Goal: Task Accomplishment & Management: Complete application form

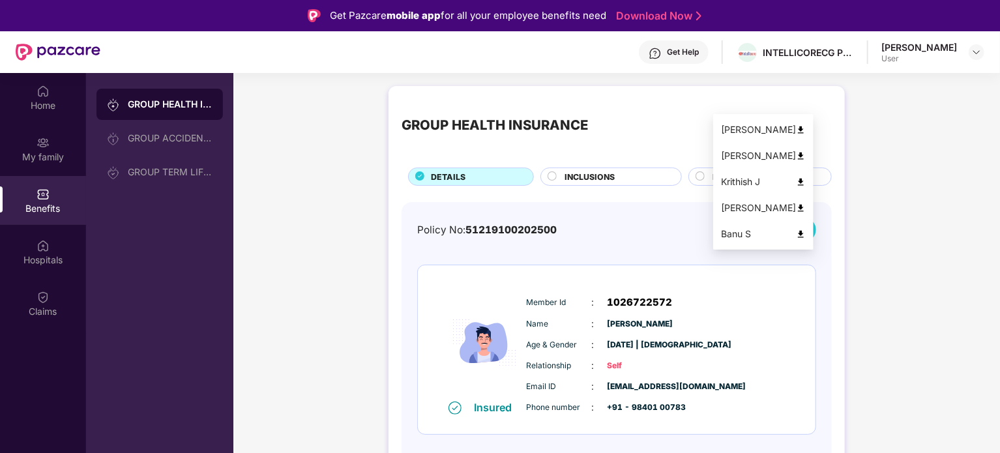
scroll to position [130, 0]
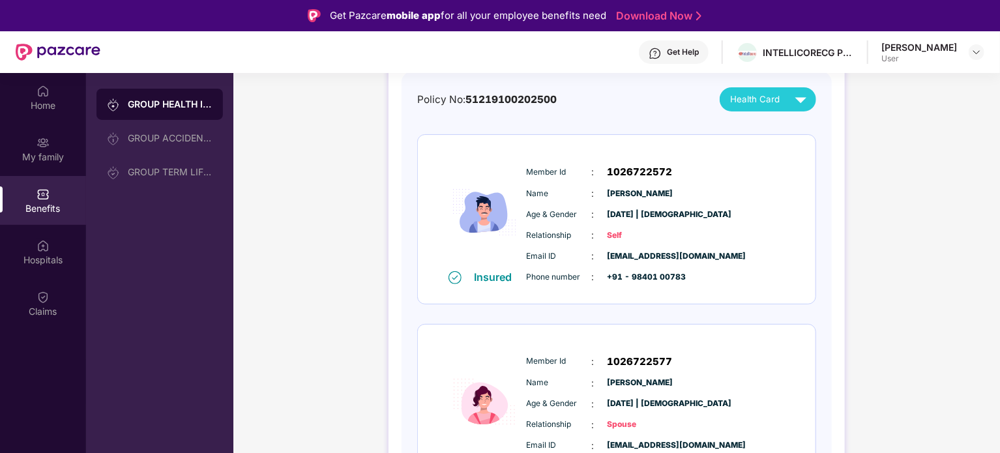
click at [881, 46] on div "[PERSON_NAME]" at bounding box center [919, 47] width 76 height 12
click at [45, 96] on img at bounding box center [42, 91] width 13 height 13
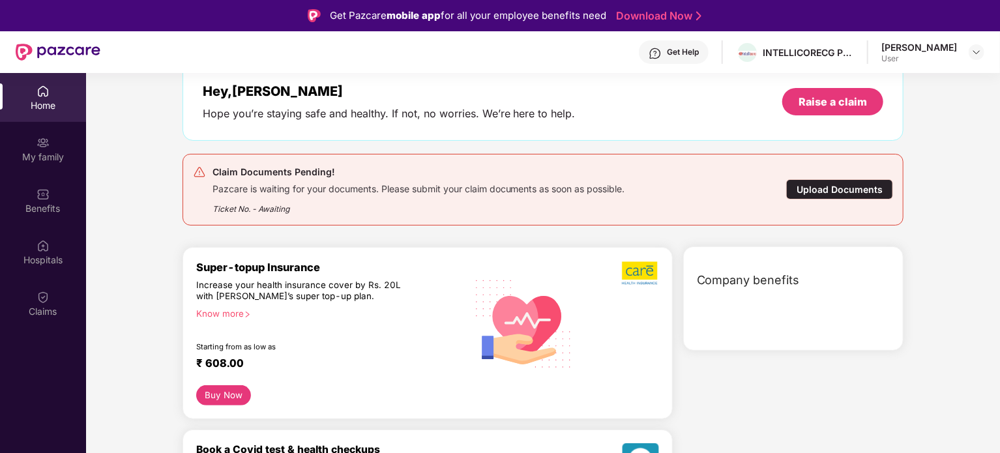
scroll to position [141, 0]
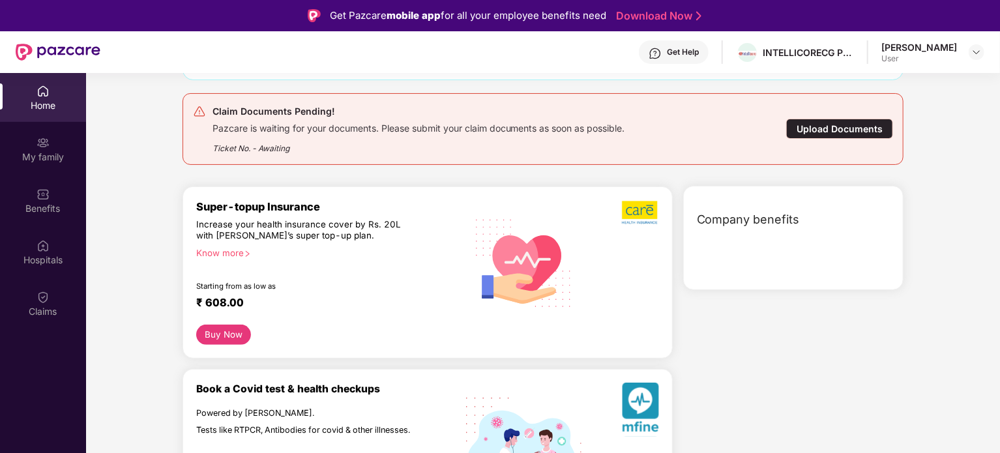
click at [802, 119] on div "Upload Documents" at bounding box center [839, 129] width 107 height 20
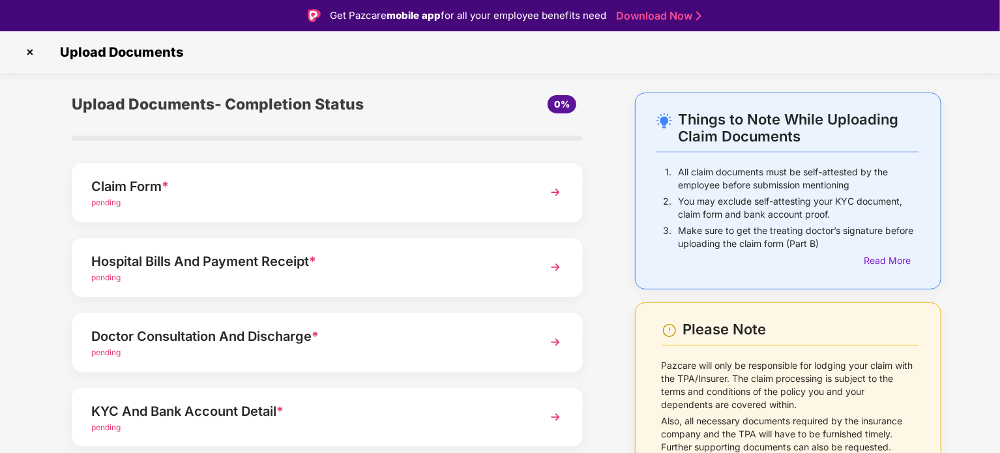
click at [544, 184] on img at bounding box center [555, 192] width 23 height 23
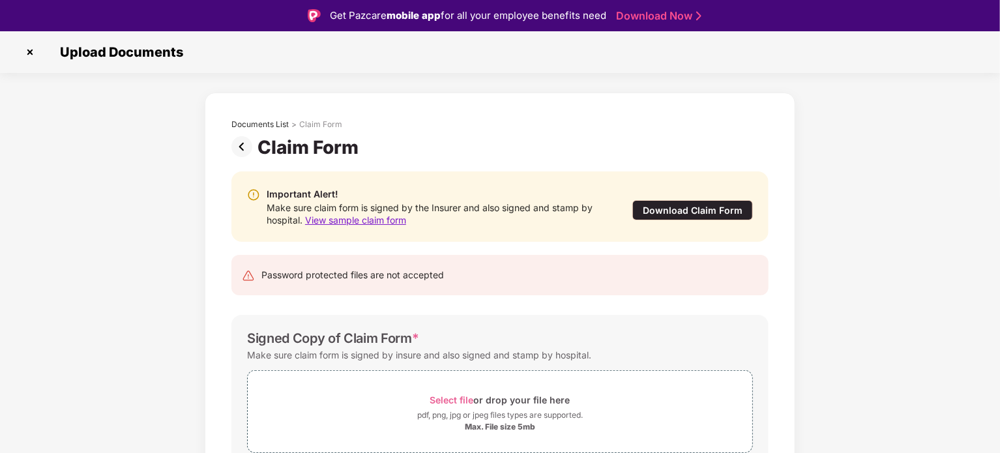
scroll to position [63, 0]
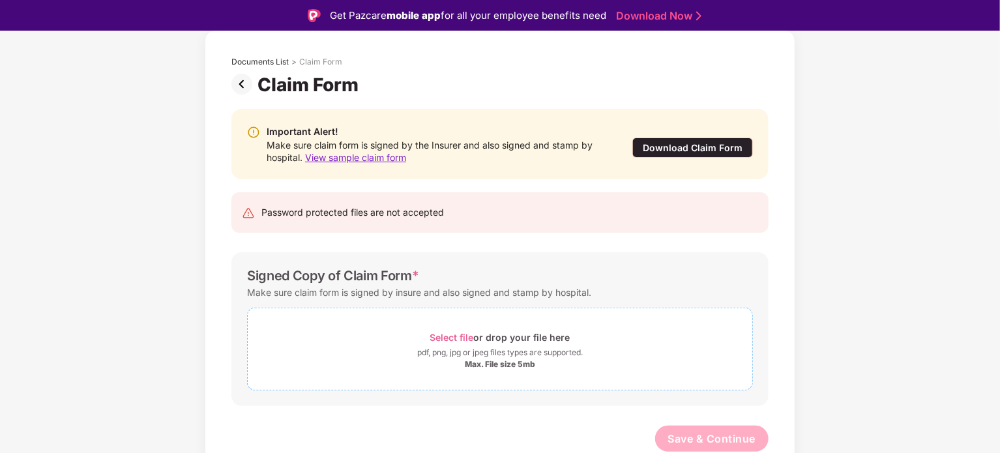
click at [491, 351] on div "pdf, png, jpg or jpeg files types are supported." at bounding box center [500, 352] width 166 height 13
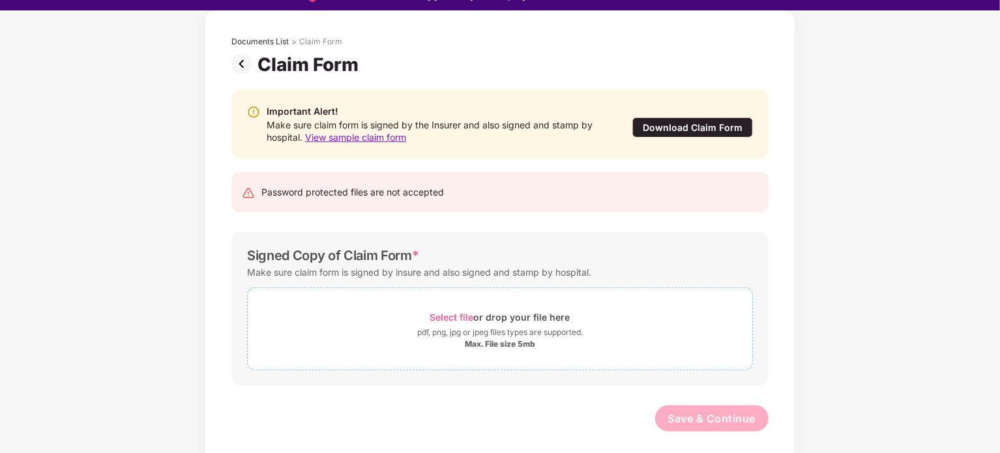
scroll to position [31, 0]
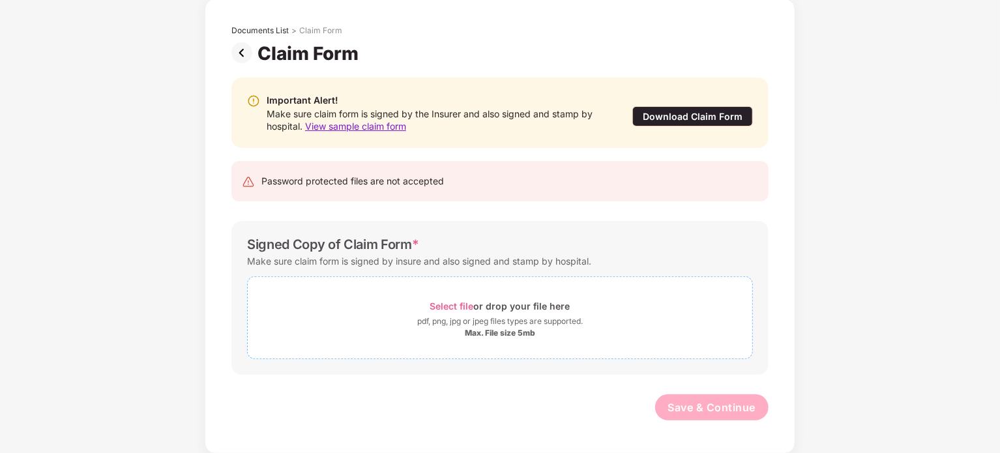
click at [443, 306] on span "Select file" at bounding box center [452, 305] width 44 height 11
click at [458, 304] on span "Select file" at bounding box center [452, 305] width 44 height 11
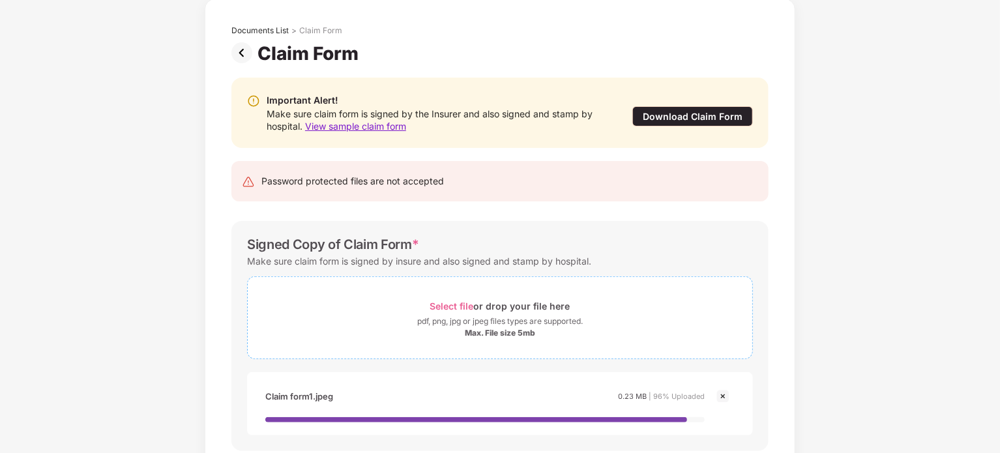
scroll to position [138, 0]
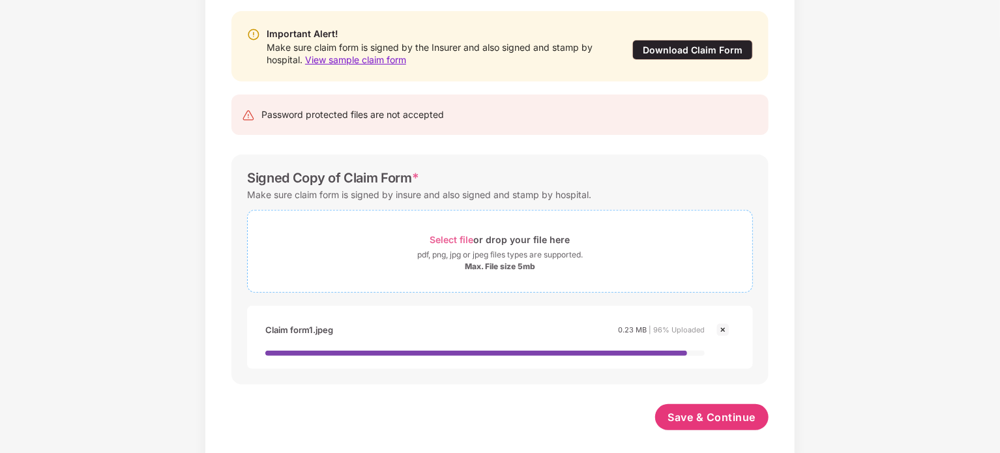
click at [458, 229] on span "Select file or drop your file here pdf, png, jpg or jpeg files types are suppor…" at bounding box center [500, 251] width 504 height 62
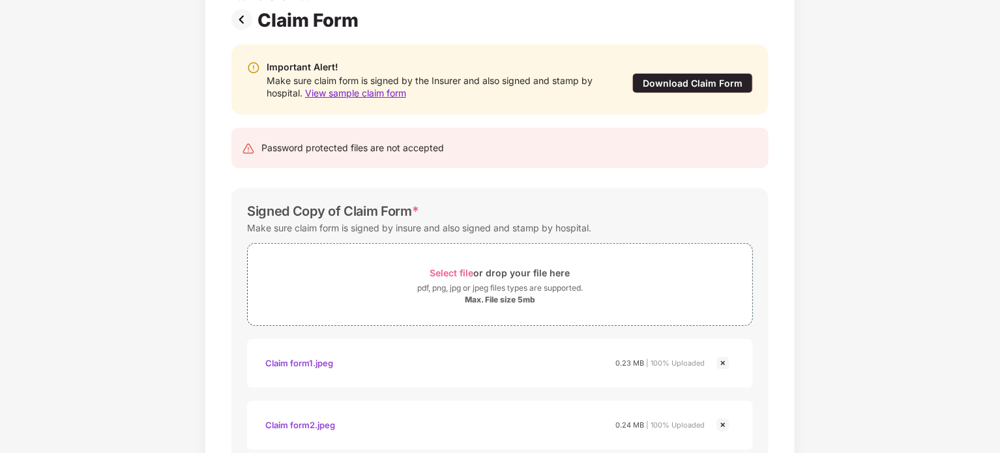
scroll to position [186, 0]
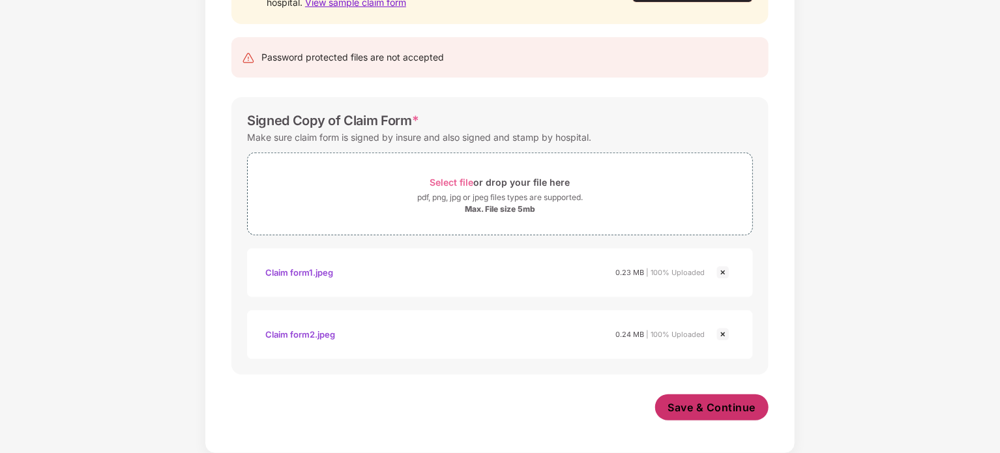
click at [711, 401] on span "Save & Continue" at bounding box center [712, 407] width 88 height 14
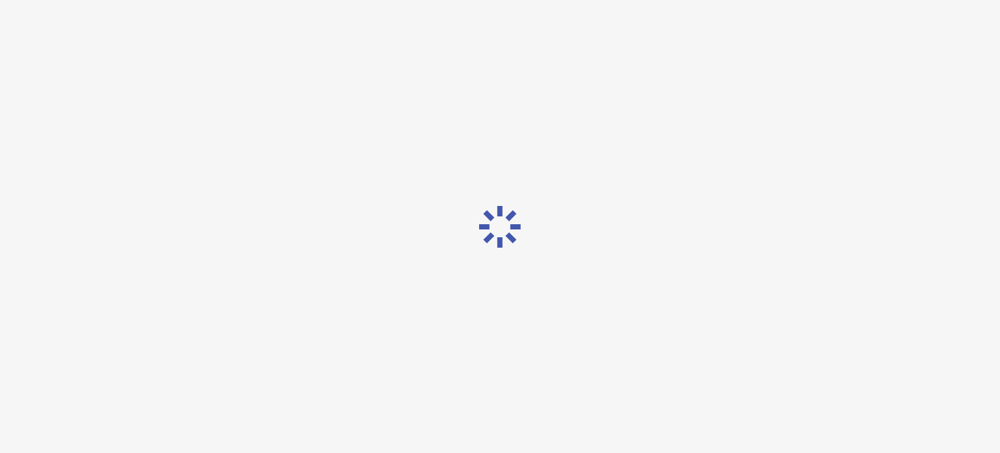
scroll to position [0, 0]
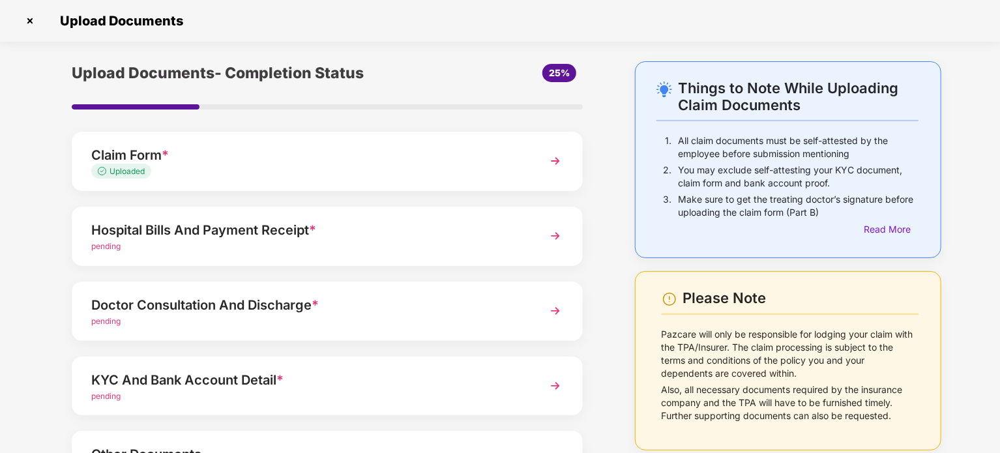
click at [188, 231] on div "Hospital Bills And Payment Receipt *" at bounding box center [307, 230] width 432 height 21
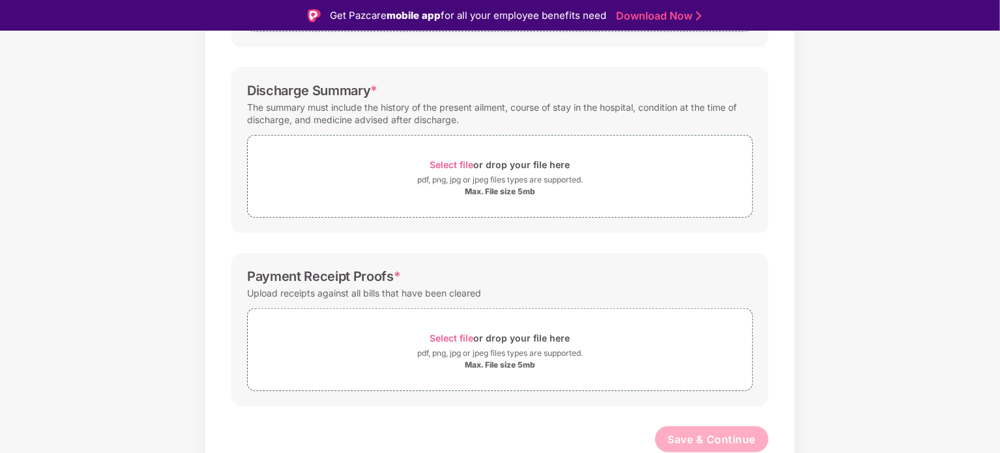
scroll to position [12, 0]
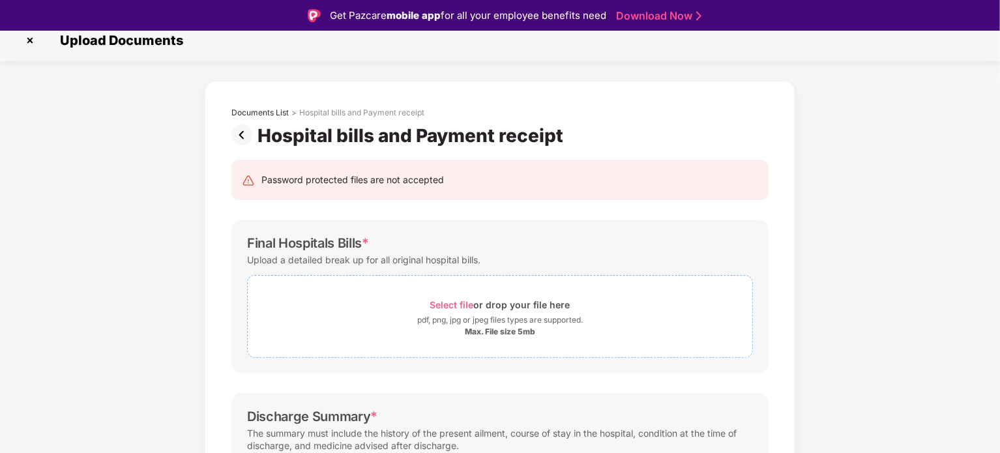
click at [451, 299] on span "Select file" at bounding box center [452, 304] width 44 height 11
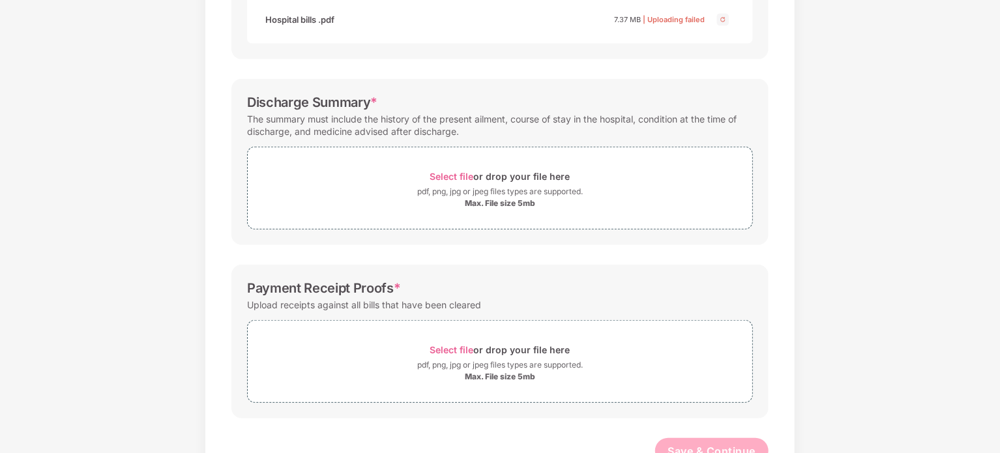
scroll to position [334, 0]
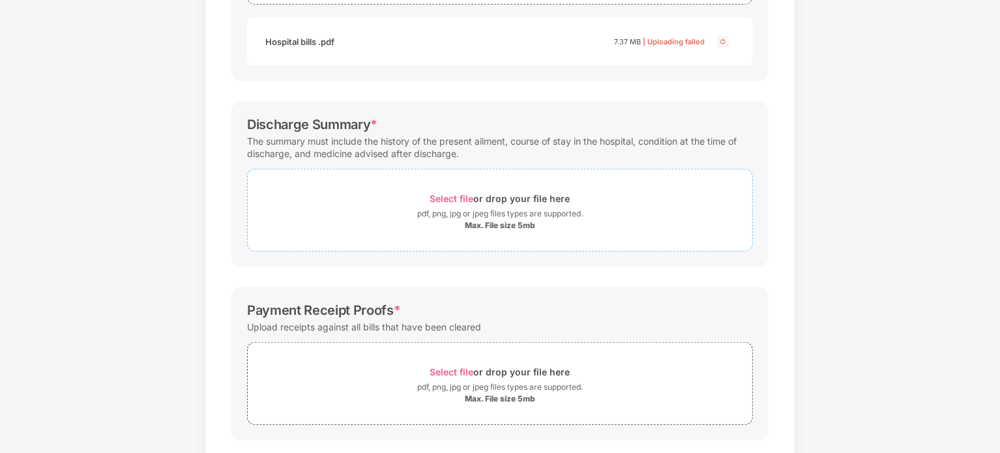
click at [461, 197] on span "Select file" at bounding box center [452, 198] width 44 height 11
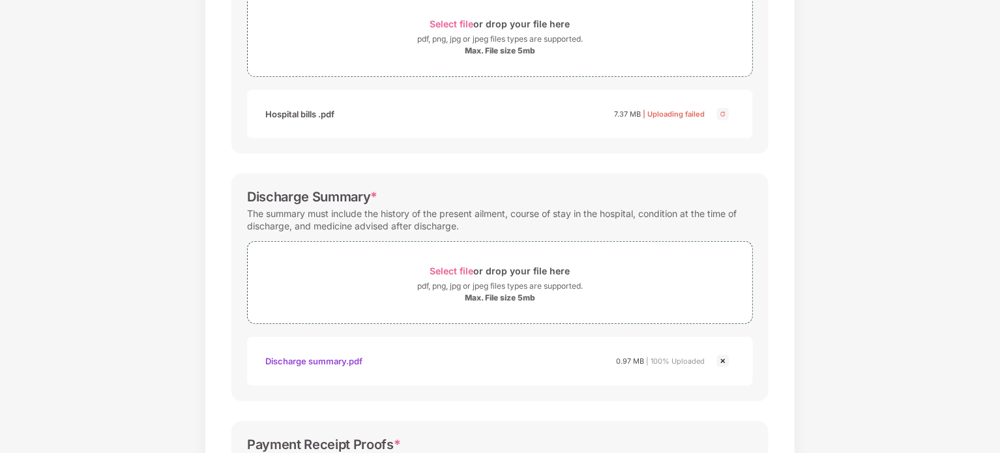
scroll to position [70, 0]
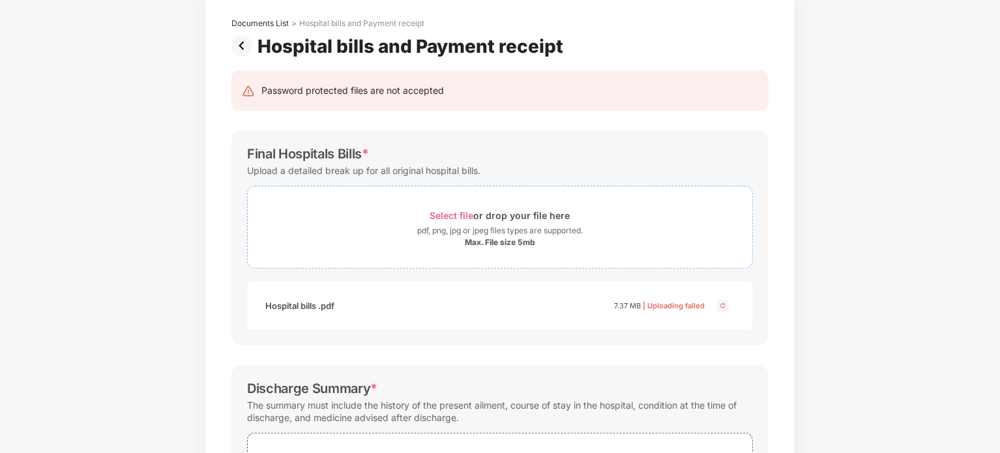
click at [453, 213] on span "Select file" at bounding box center [452, 215] width 44 height 11
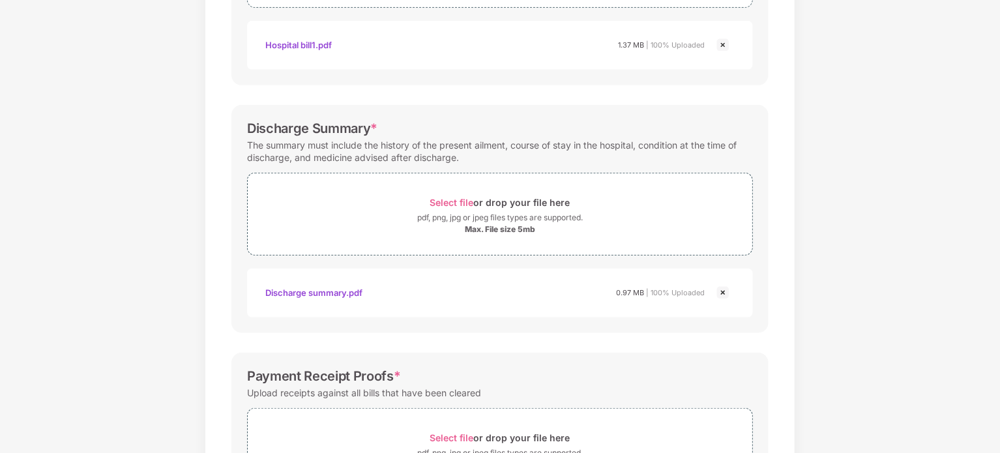
scroll to position [461, 0]
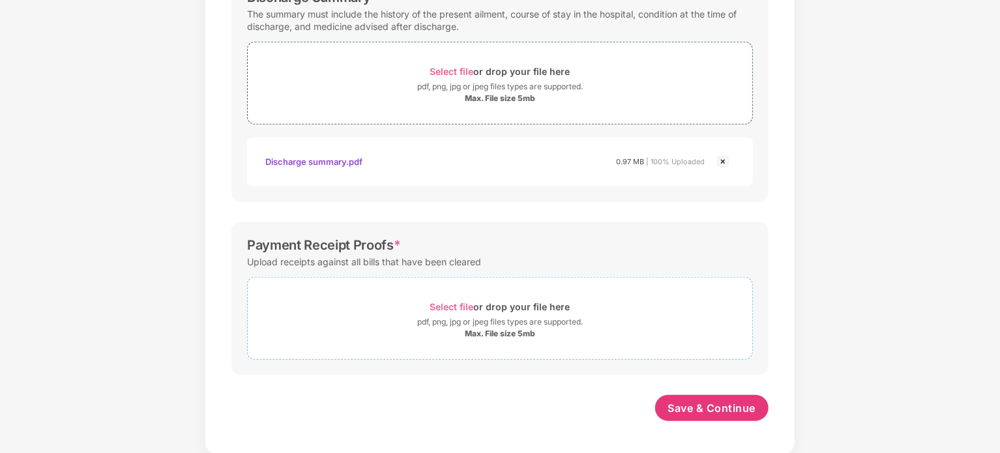
click at [462, 306] on span "Select file" at bounding box center [452, 306] width 44 height 11
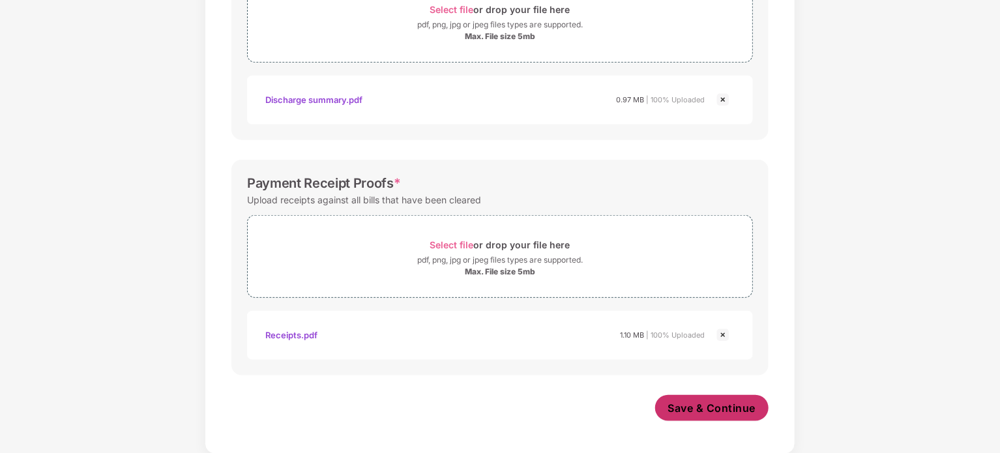
click at [707, 407] on span "Save & Continue" at bounding box center [712, 408] width 88 height 14
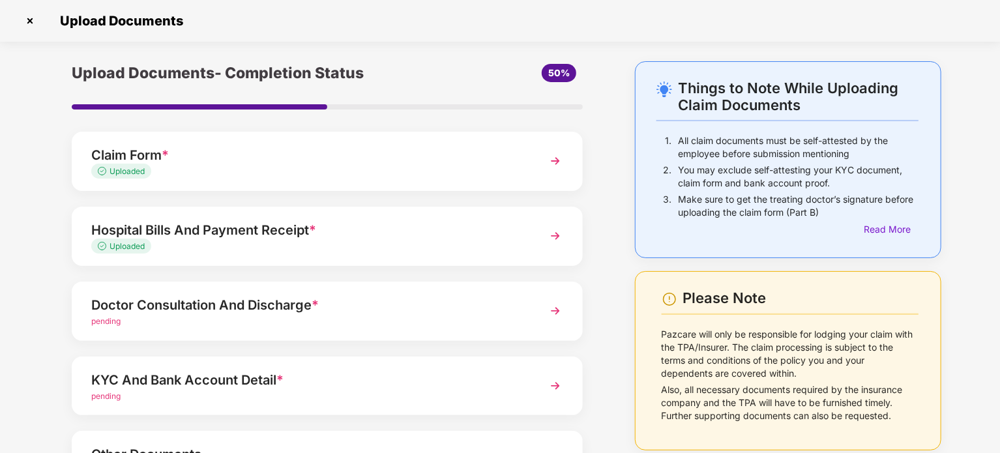
click at [308, 312] on div "Doctor Consultation And Discharge *" at bounding box center [307, 305] width 432 height 21
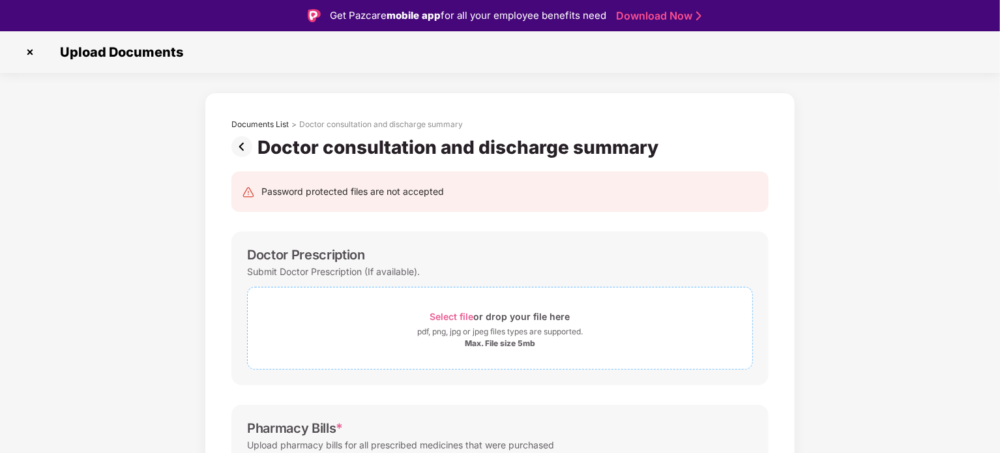
click at [467, 315] on span "Select file" at bounding box center [452, 316] width 44 height 11
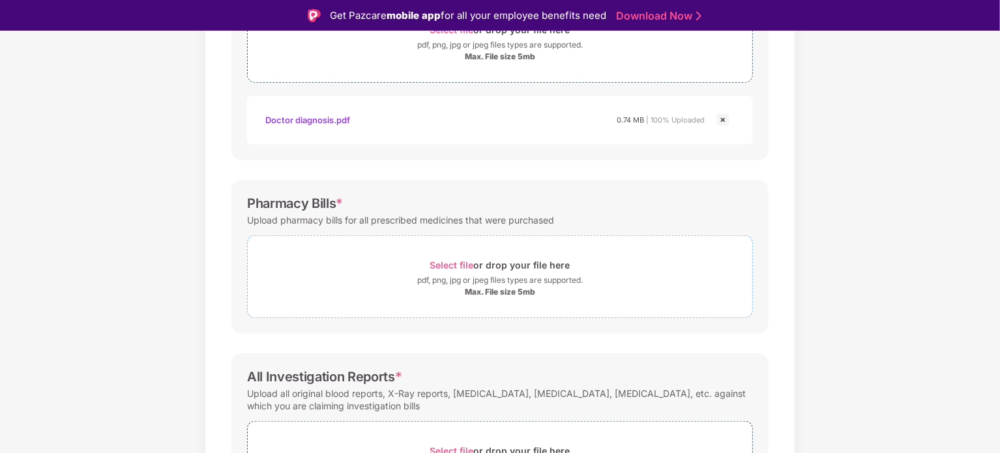
scroll to position [391, 0]
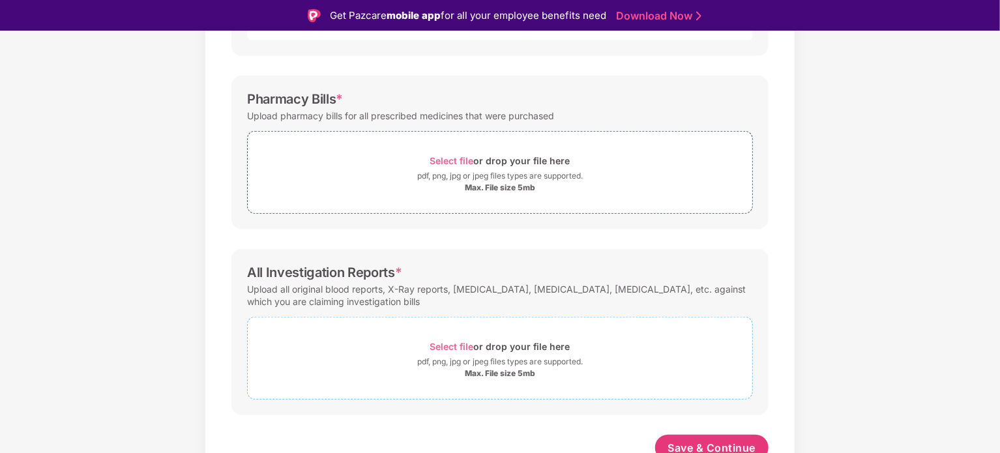
click at [446, 346] on span "Select file" at bounding box center [452, 346] width 44 height 11
click at [449, 158] on span "Select file" at bounding box center [452, 160] width 44 height 11
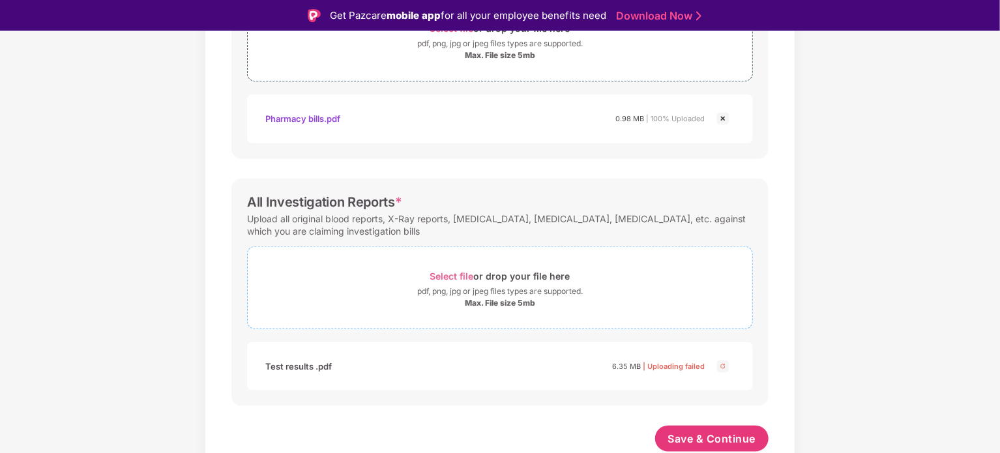
scroll to position [523, 0]
click at [446, 265] on span "Select file or drop your file here pdf, png, jpg or jpeg files types are suppor…" at bounding box center [500, 288] width 504 height 62
click at [450, 269] on span "Select file" at bounding box center [452, 274] width 44 height 11
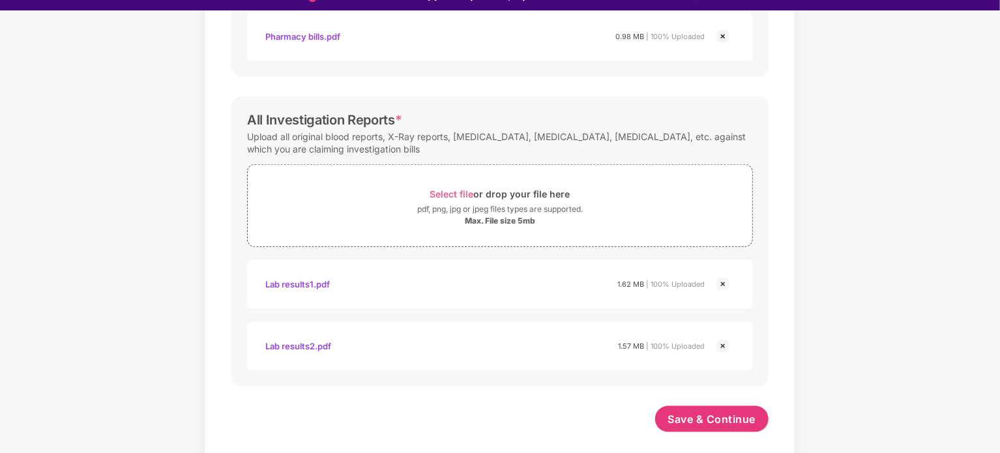
scroll to position [31, 0]
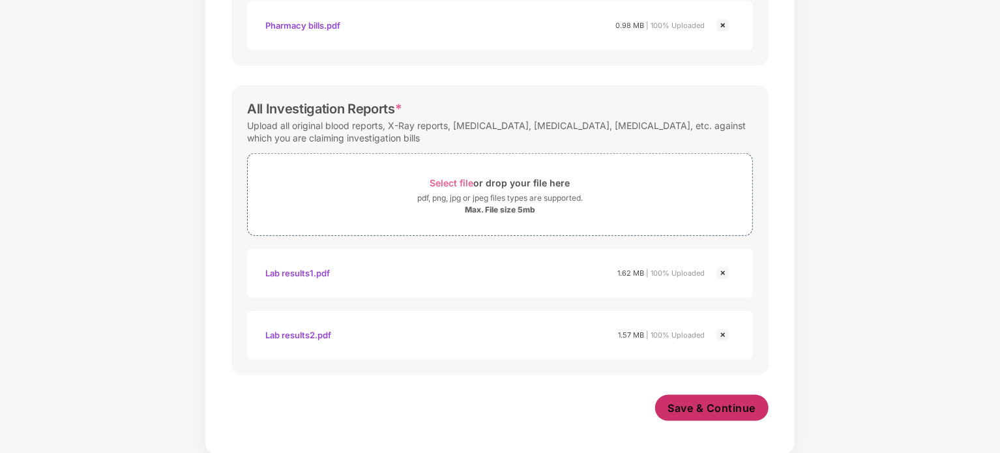
click at [679, 407] on span "Save & Continue" at bounding box center [712, 408] width 88 height 14
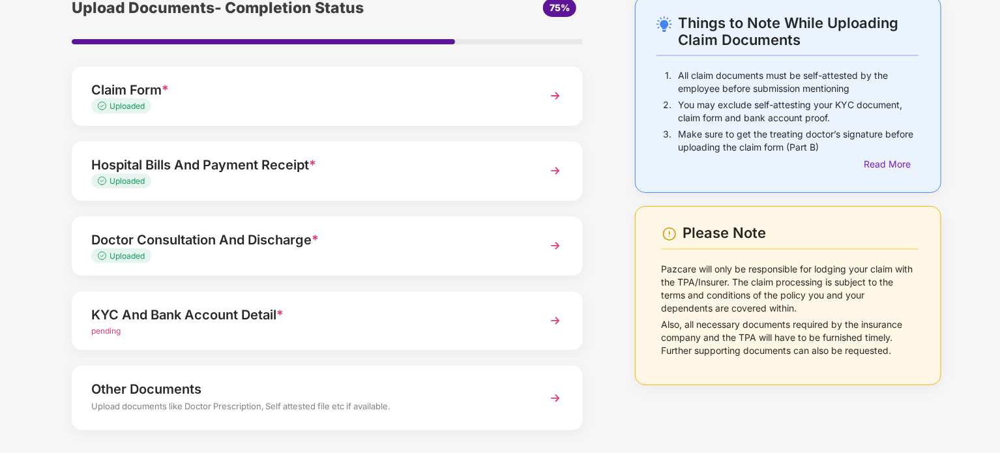
scroll to position [123, 0]
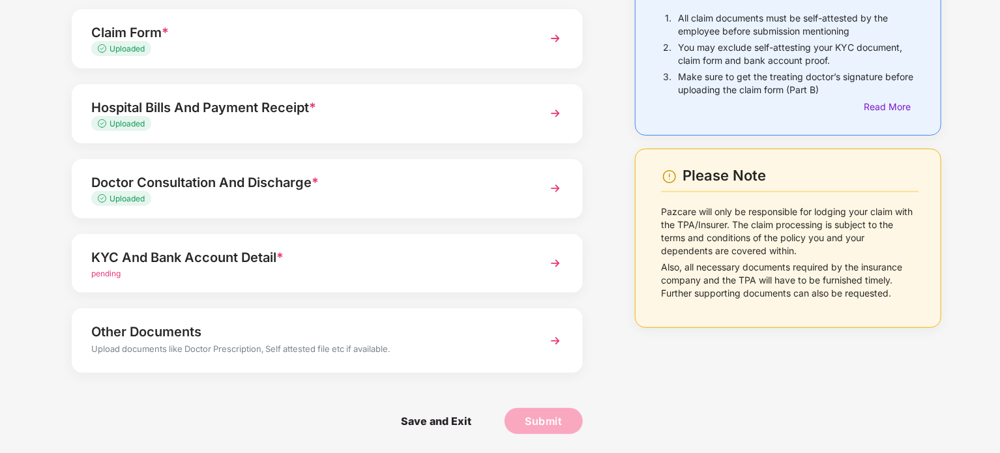
click at [258, 259] on div "KYC And Bank Account Detail *" at bounding box center [307, 257] width 432 height 21
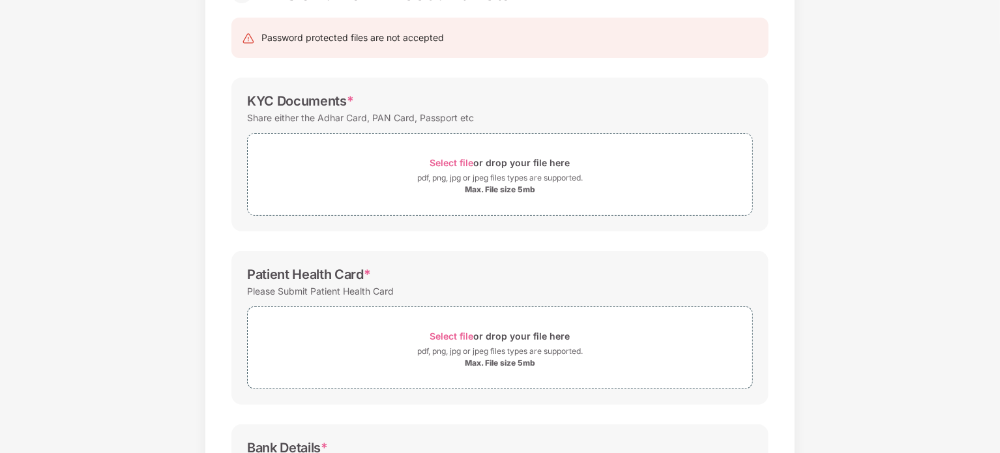
scroll to position [0, 0]
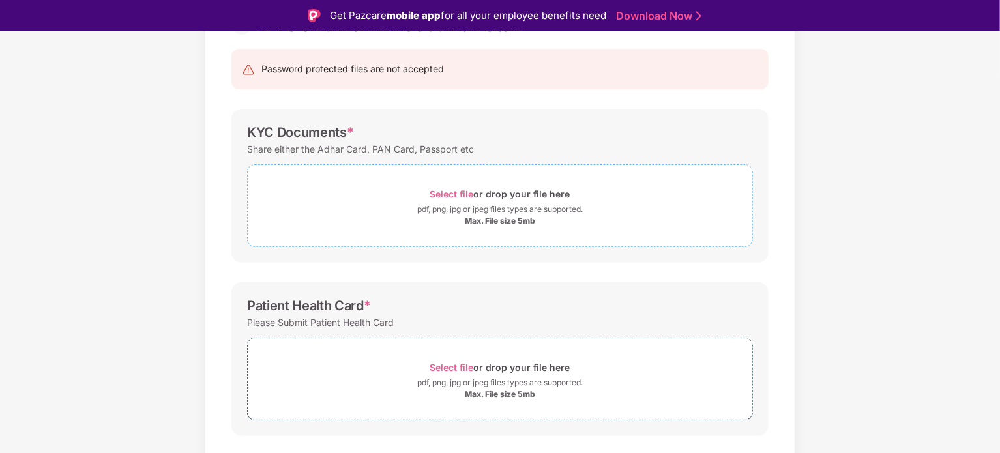
click at [456, 195] on span "Select file" at bounding box center [452, 193] width 44 height 11
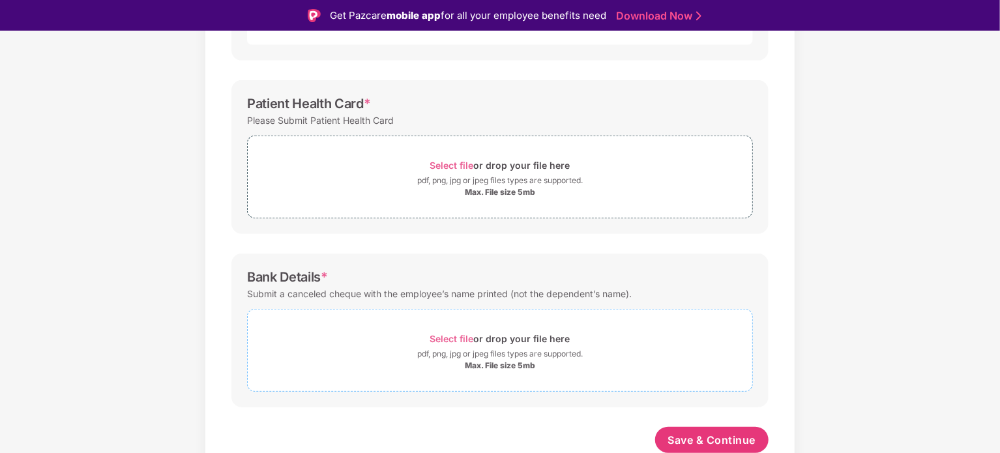
scroll to position [387, 0]
click at [441, 333] on span "Select file" at bounding box center [452, 337] width 44 height 11
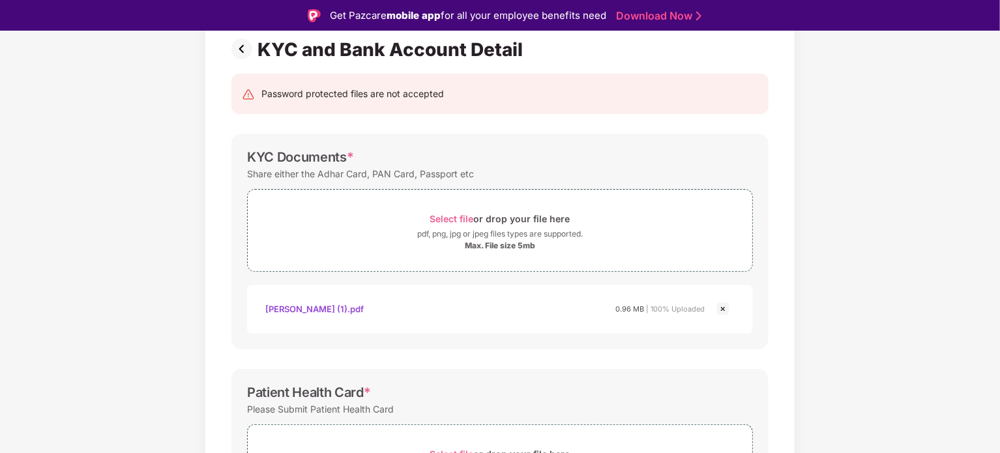
scroll to position [0, 0]
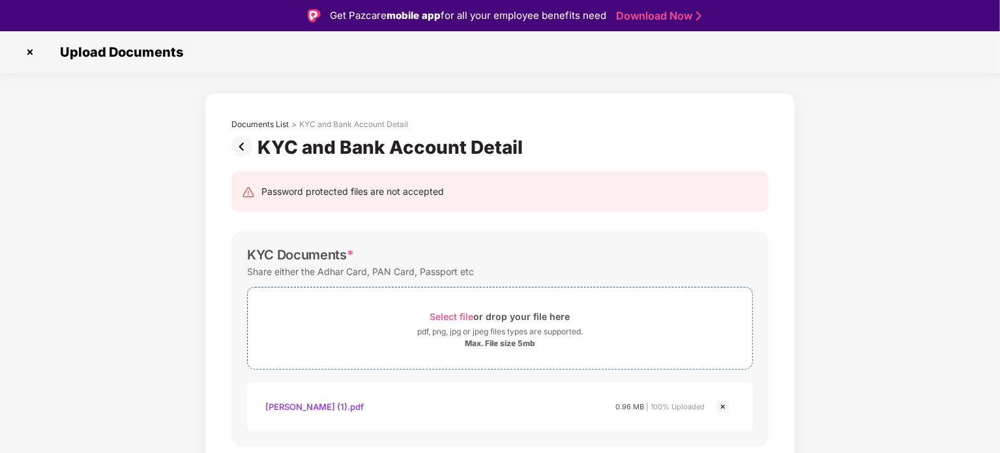
click at [31, 50] on img at bounding box center [30, 52] width 21 height 21
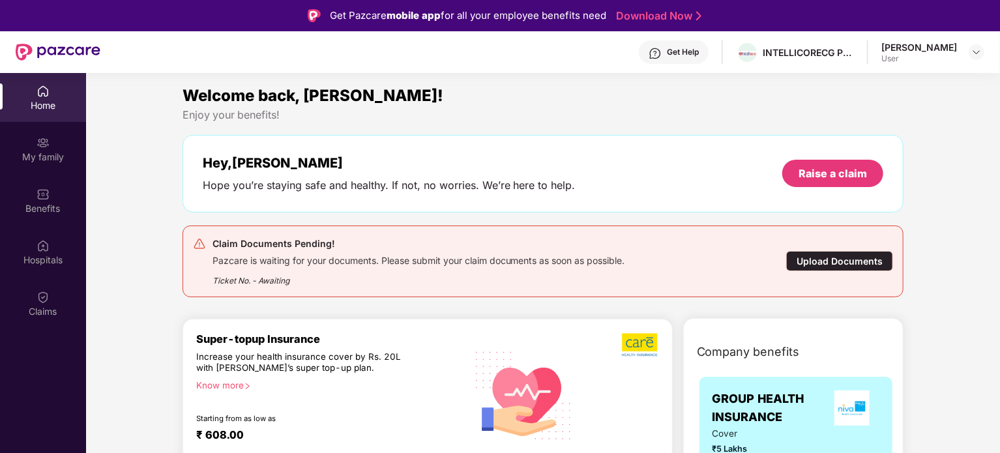
click at [54, 145] on div "My family" at bounding box center [43, 148] width 86 height 49
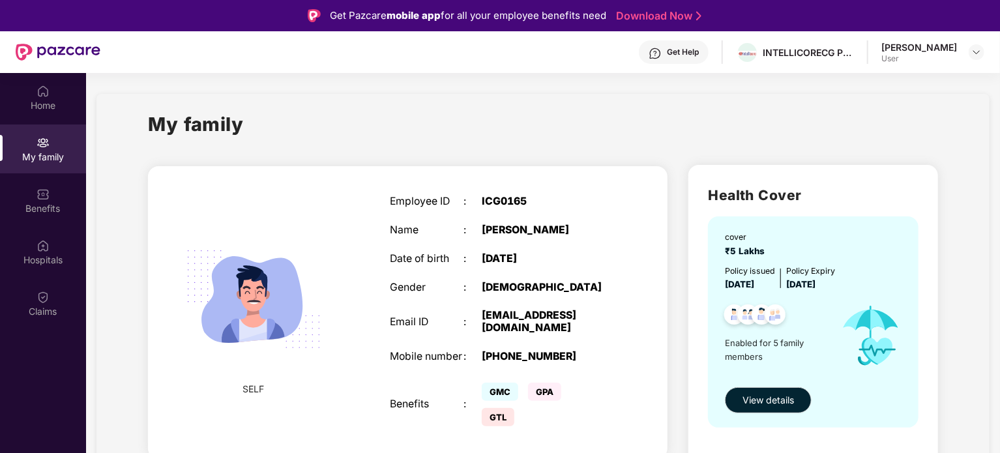
drag, startPoint x: 112, startPoint y: 358, endPoint x: 162, endPoint y: 336, distance: 54.5
click at [448, 282] on div "Gender" at bounding box center [427, 288] width 74 height 12
click at [761, 401] on span "View details" at bounding box center [767, 400] width 51 height 14
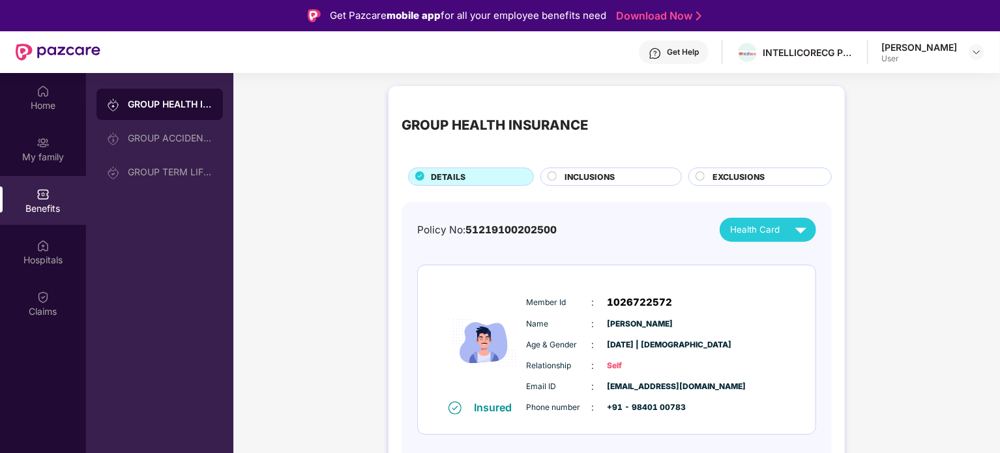
click at [795, 221] on img at bounding box center [800, 229] width 23 height 23
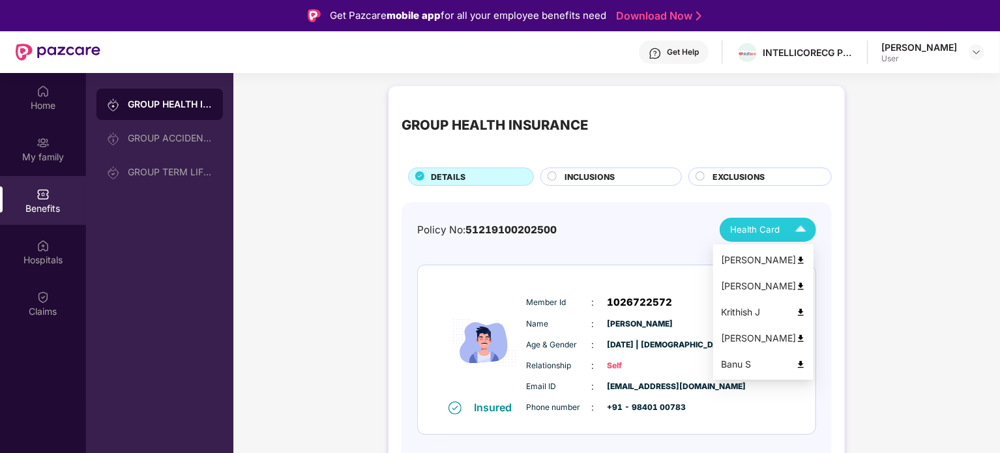
click at [800, 259] on div "[PERSON_NAME]" at bounding box center [763, 260] width 85 height 14
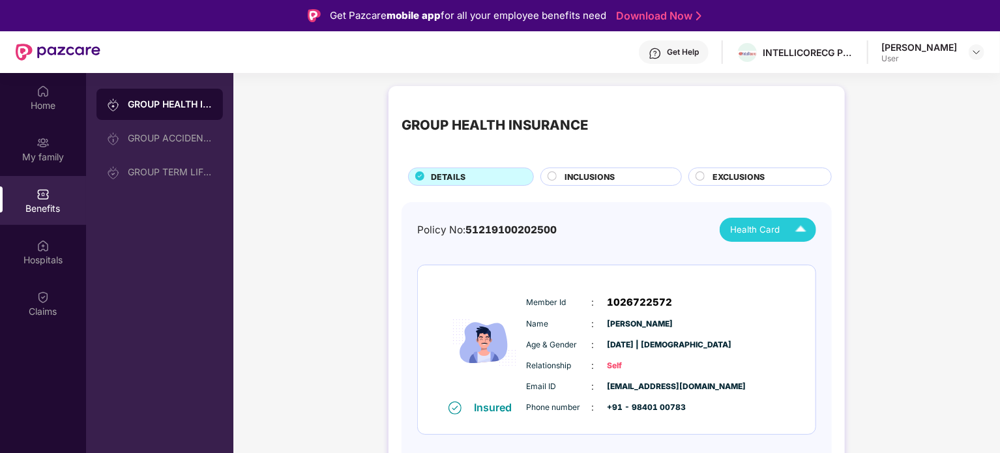
click at [45, 50] on img at bounding box center [58, 52] width 85 height 17
click at [51, 95] on div "Home" at bounding box center [43, 97] width 86 height 49
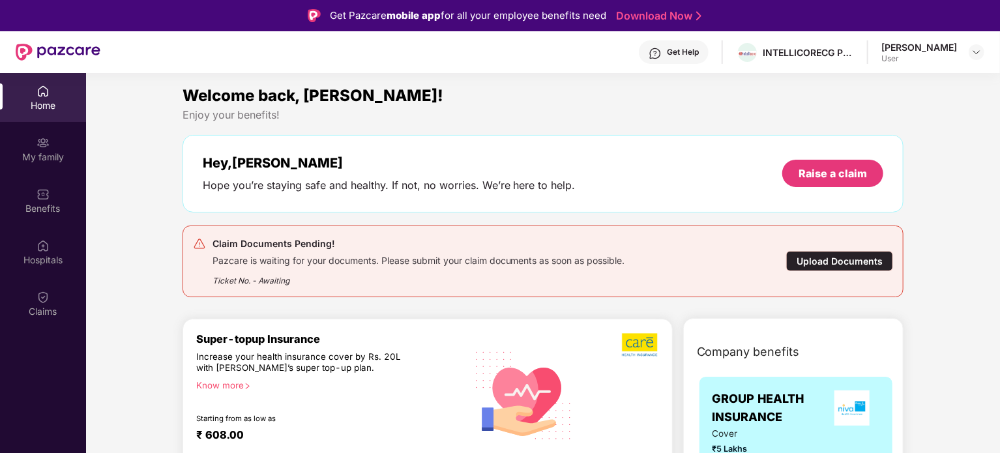
click at [823, 259] on div "Upload Documents" at bounding box center [839, 261] width 107 height 20
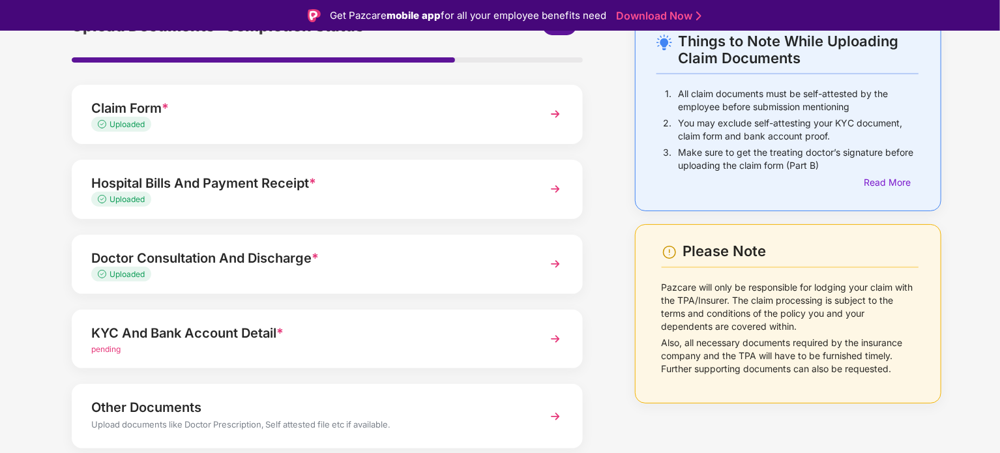
scroll to position [123, 0]
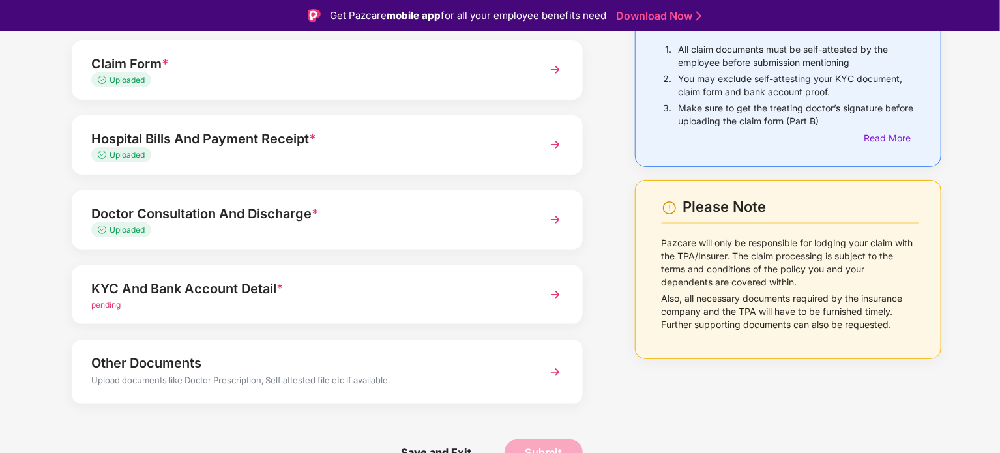
click at [304, 300] on div "pending" at bounding box center [307, 305] width 432 height 12
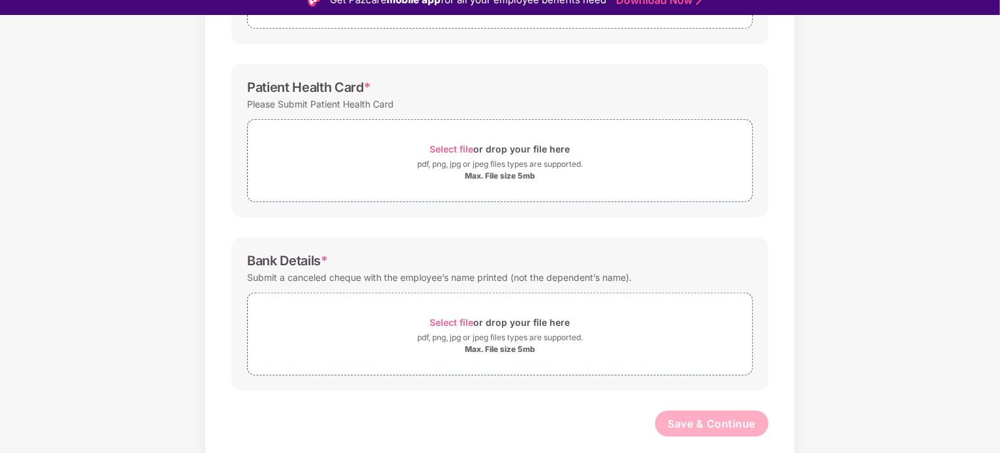
scroll to position [31, 0]
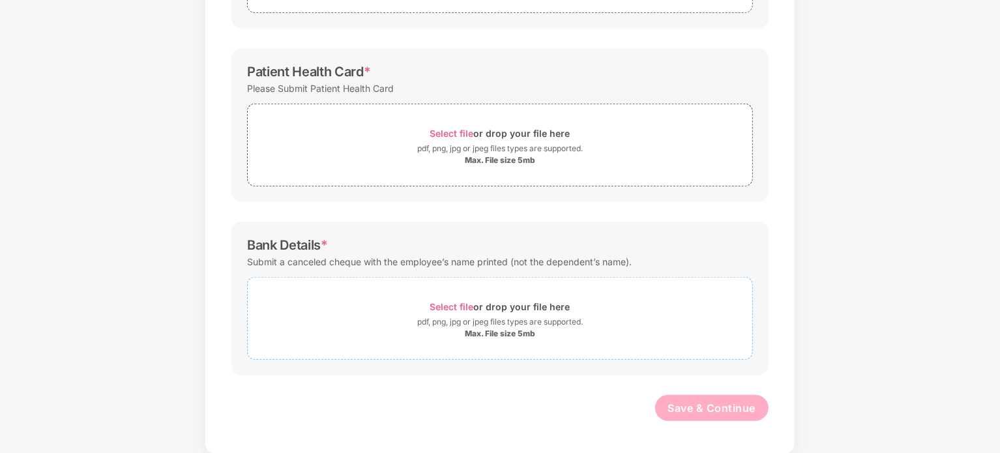
click at [459, 301] on span "Select file" at bounding box center [452, 306] width 44 height 11
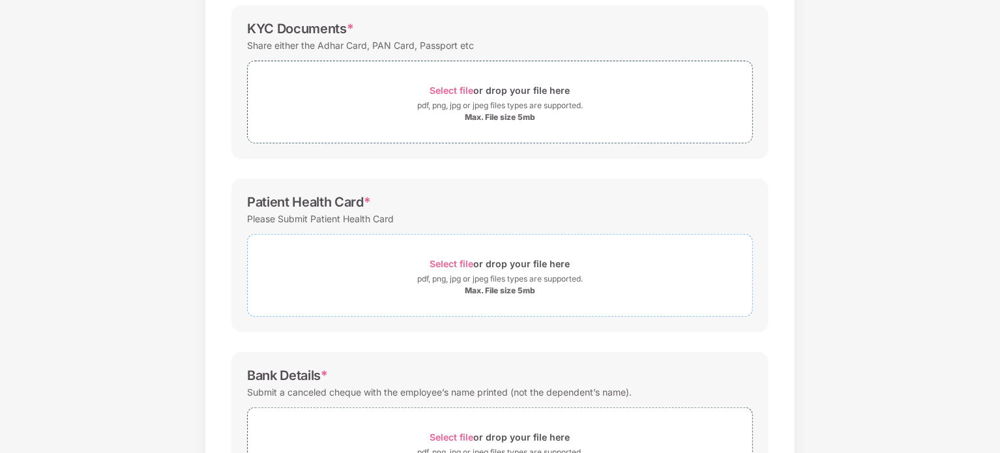
click at [440, 263] on span "Select file" at bounding box center [452, 263] width 44 height 11
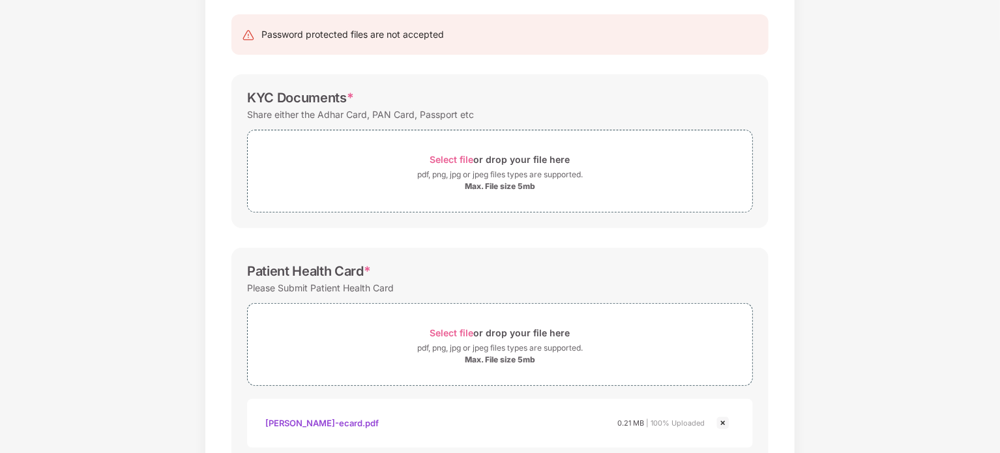
scroll to position [58, 0]
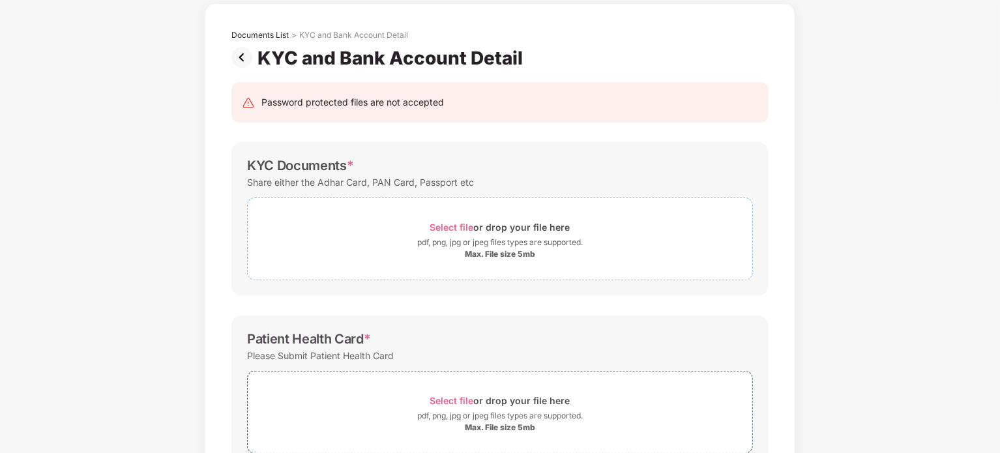
click at [458, 226] on span "Select file" at bounding box center [452, 227] width 44 height 11
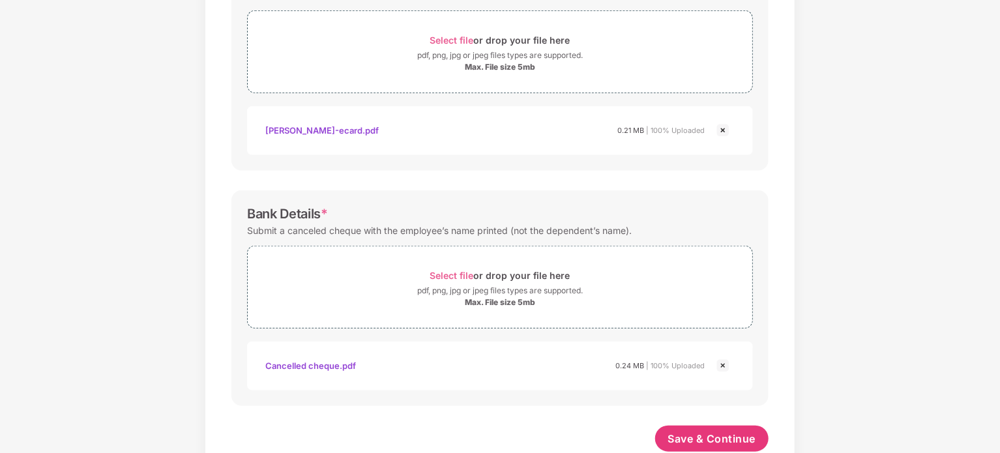
scroll to position [511, 0]
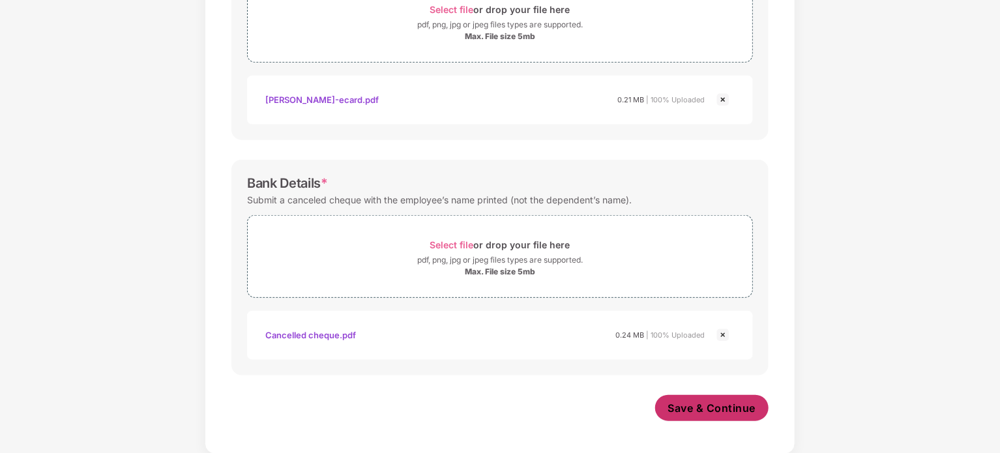
click at [753, 413] on span "Save & Continue" at bounding box center [712, 408] width 88 height 14
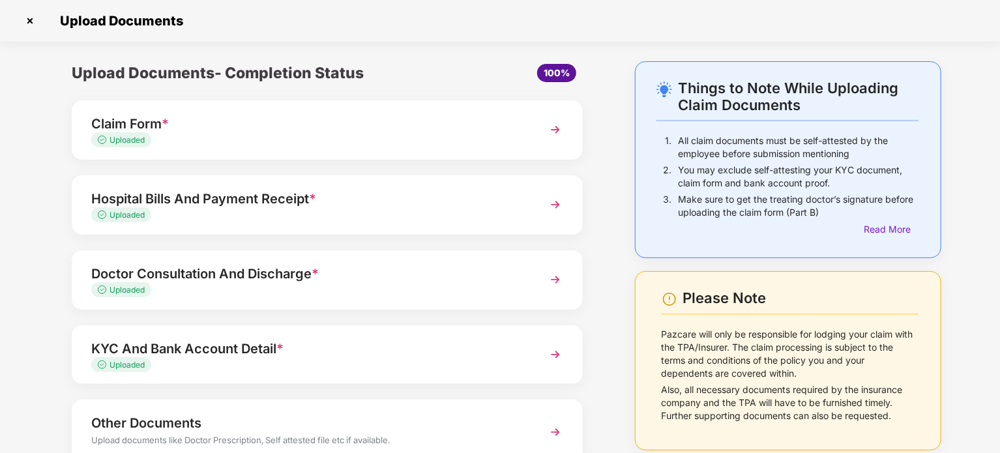
scroll to position [91, 0]
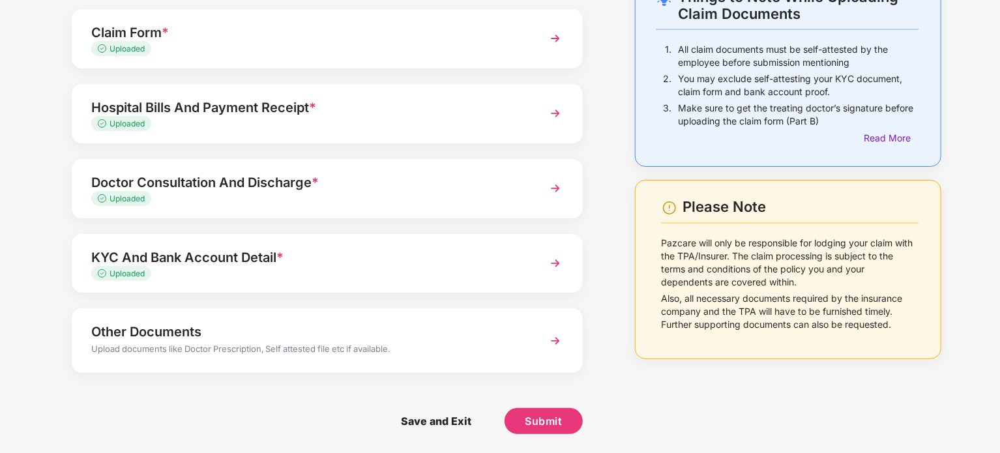
click at [504, 341] on div "Other Documents" at bounding box center [307, 331] width 432 height 21
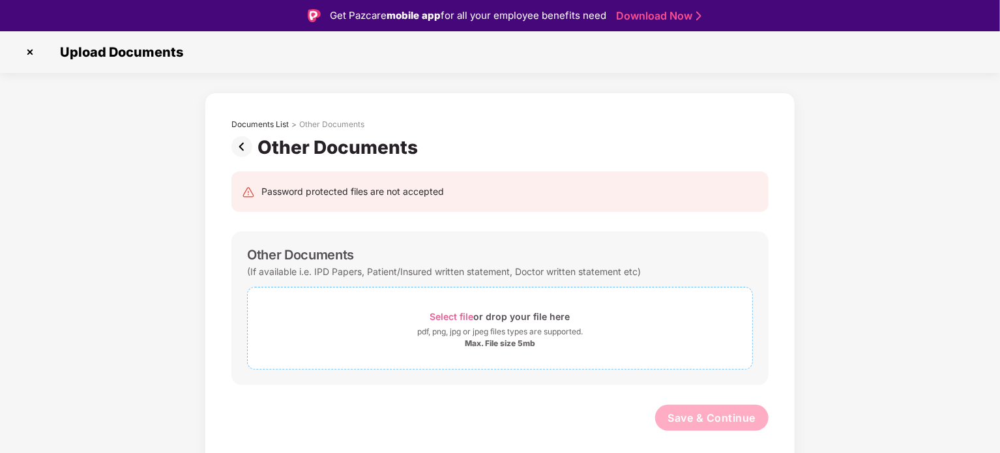
click at [460, 318] on span "Select file" at bounding box center [452, 316] width 44 height 11
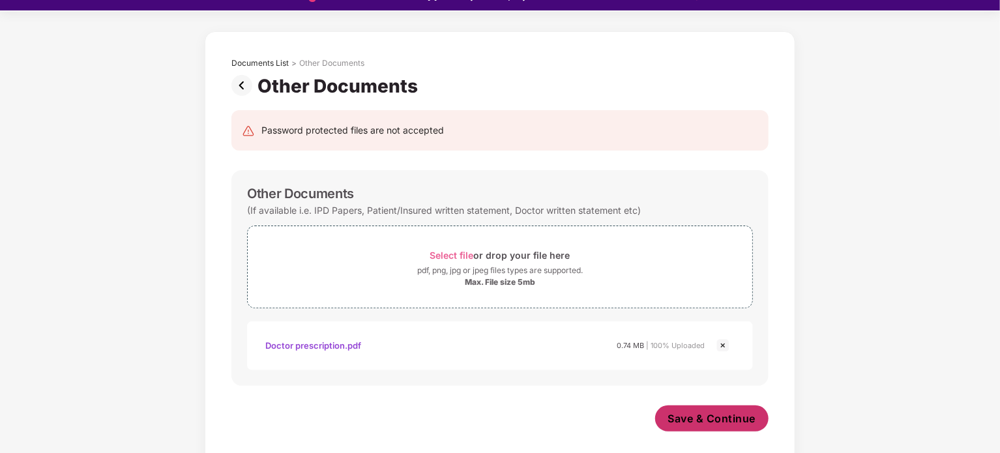
scroll to position [31, 0]
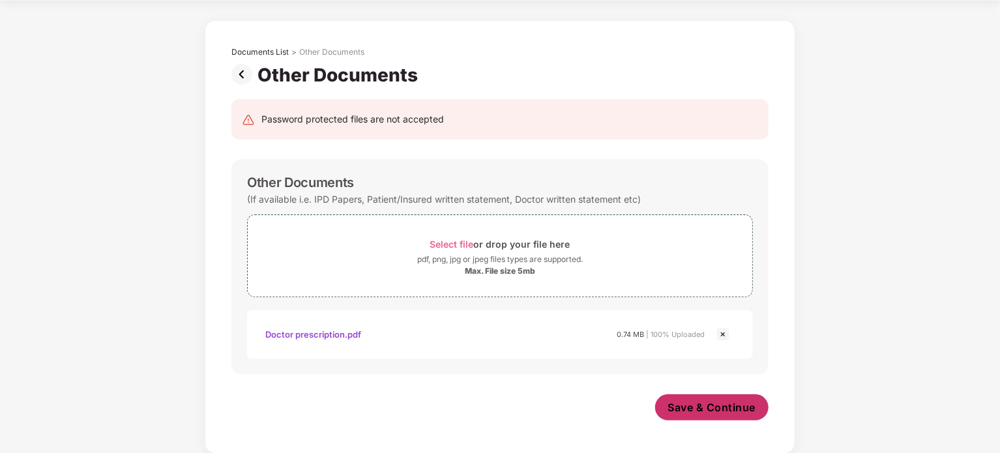
click at [695, 402] on span "Save & Continue" at bounding box center [712, 407] width 88 height 14
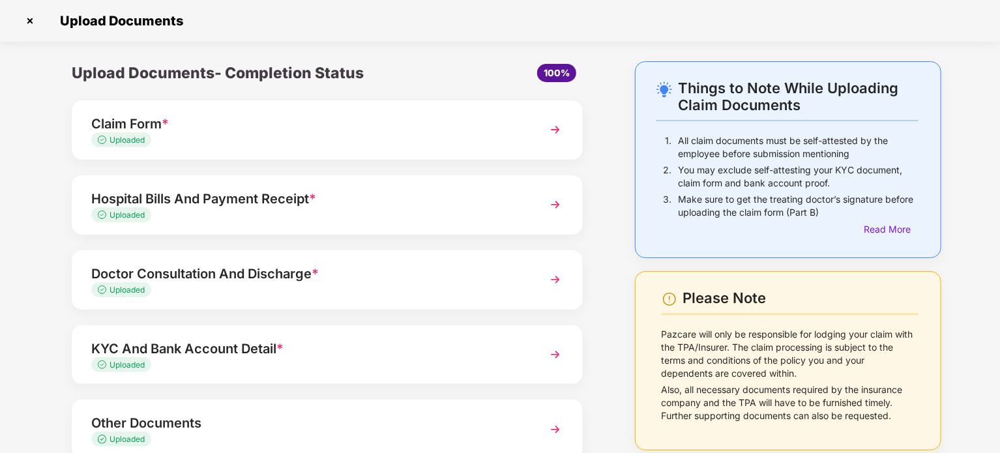
scroll to position [86, 0]
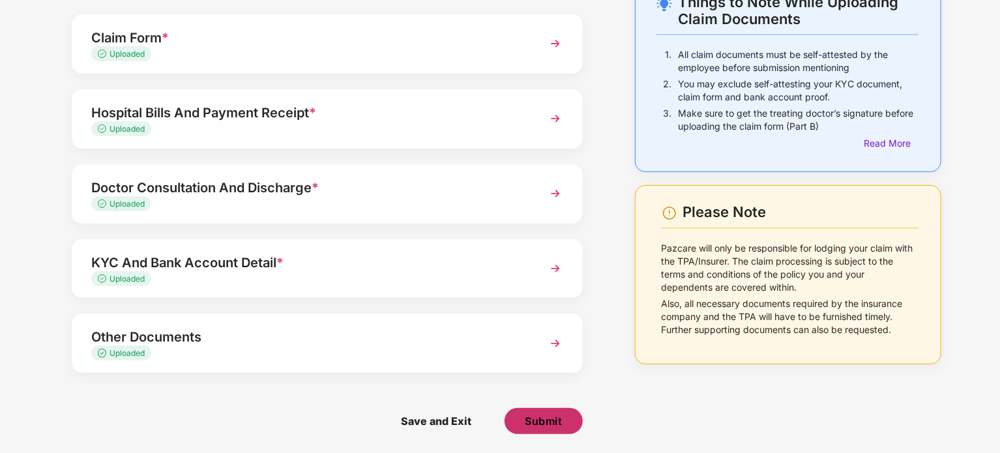
click at [560, 422] on span "Submit" at bounding box center [543, 421] width 37 height 14
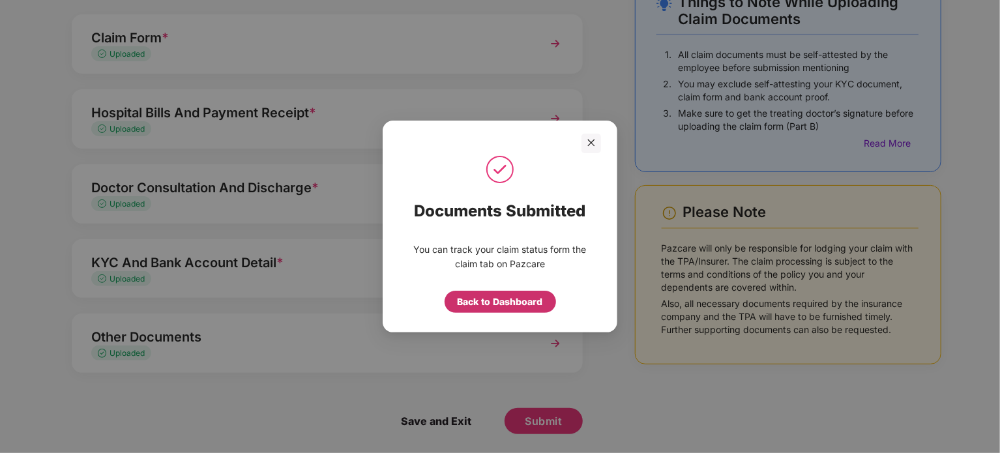
click at [514, 299] on div "Back to Dashboard" at bounding box center [500, 302] width 85 height 14
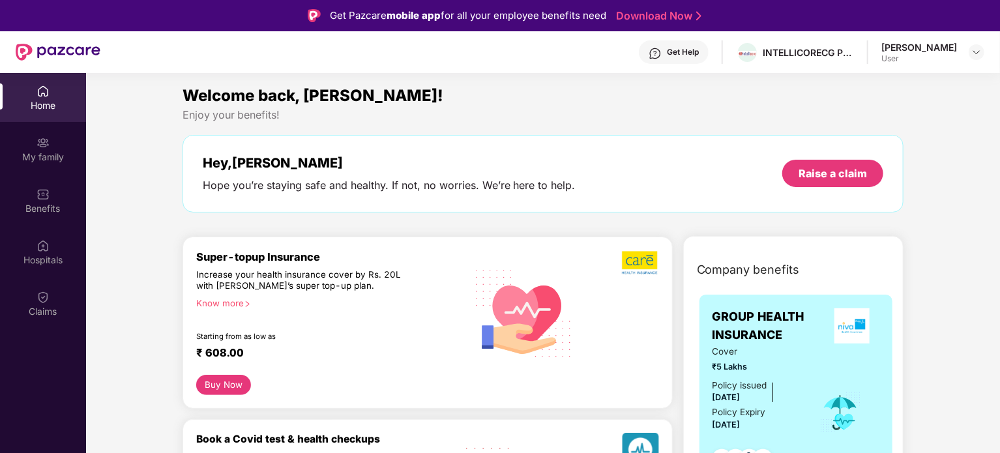
click at [888, 54] on div "User" at bounding box center [919, 58] width 76 height 10
click at [980, 55] on img at bounding box center [976, 52] width 10 height 10
click at [793, 65] on div "Get Help INTELLICORECG PRIVATE LIMITED Jagadesh Sakthivel User" at bounding box center [542, 52] width 884 height 42
click at [793, 56] on div "INTELLICORECG PRIVATE LIMITED" at bounding box center [808, 52] width 91 height 12
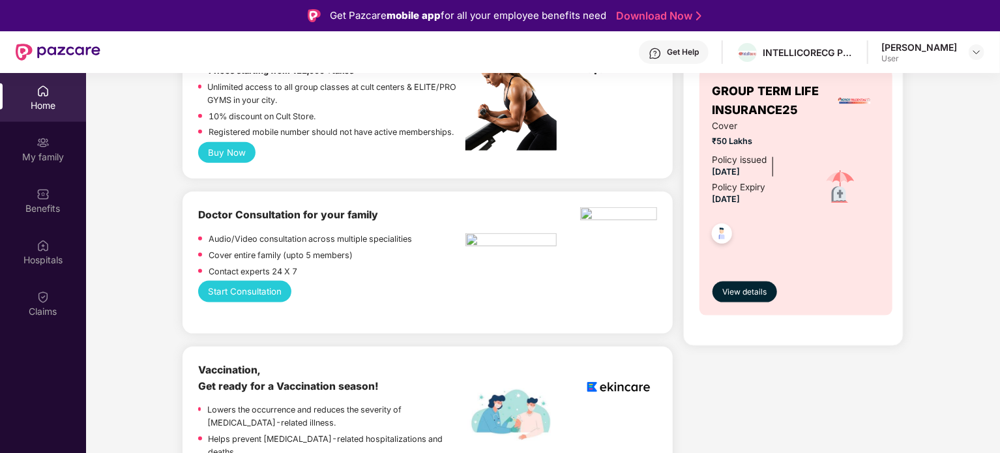
scroll to position [978, 0]
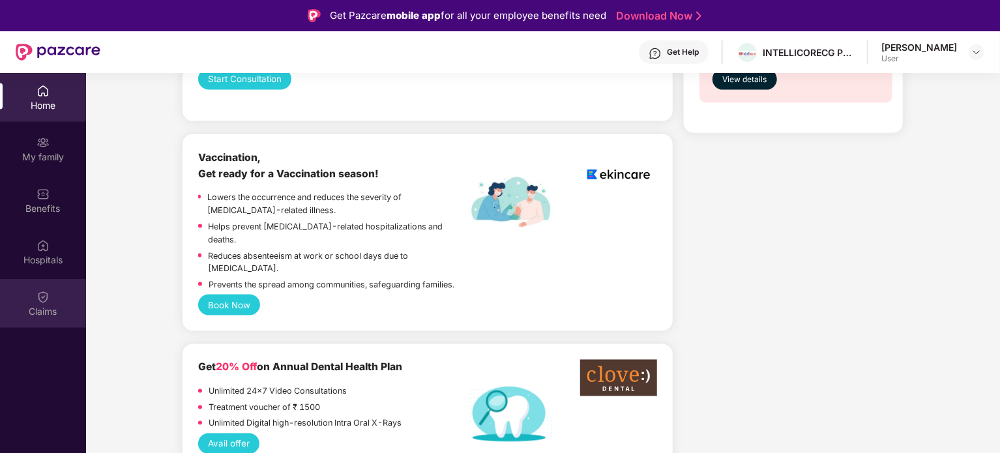
click at [49, 302] on img at bounding box center [42, 297] width 13 height 13
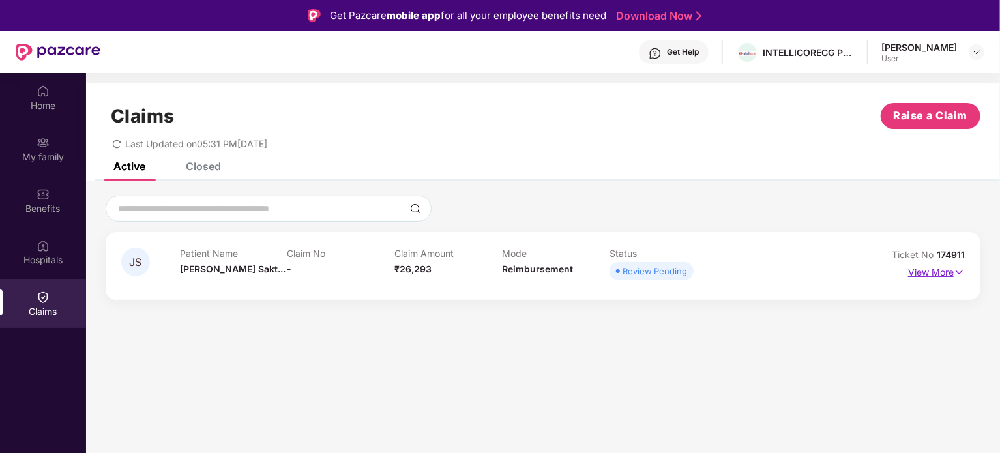
click at [948, 278] on p "View More" at bounding box center [936, 271] width 57 height 18
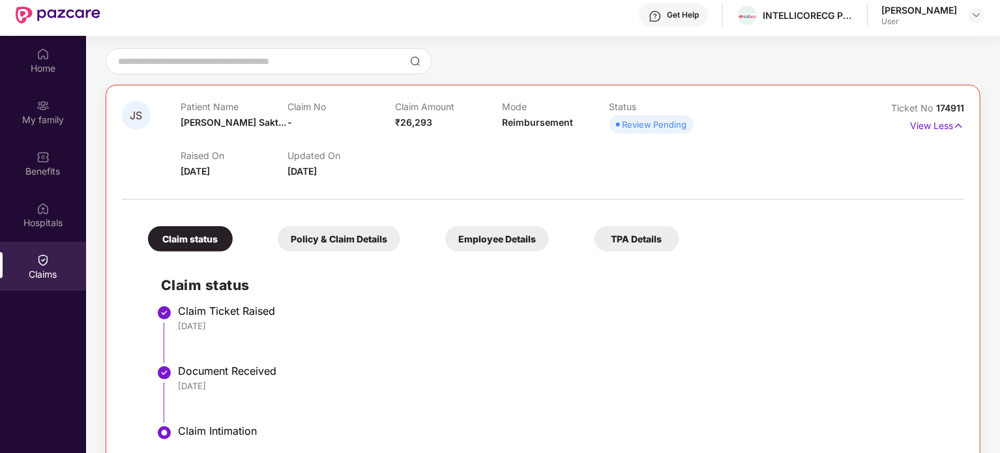
scroll to position [73, 0]
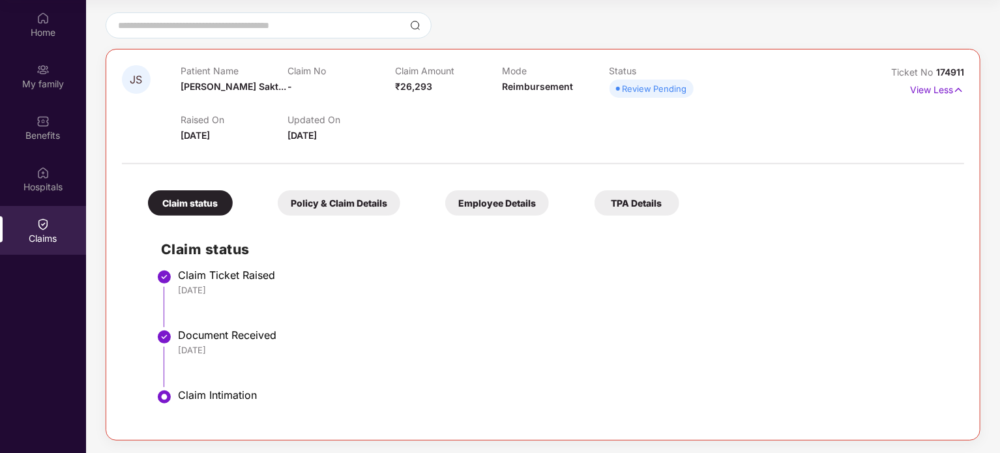
click at [188, 332] on div "Document Received" at bounding box center [564, 334] width 773 height 13
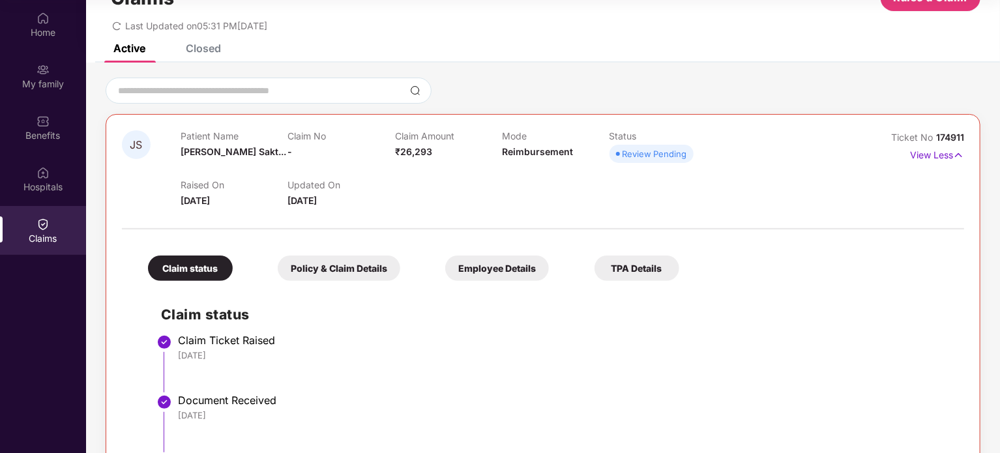
click at [373, 267] on div "Policy & Claim Details" at bounding box center [339, 267] width 123 height 25
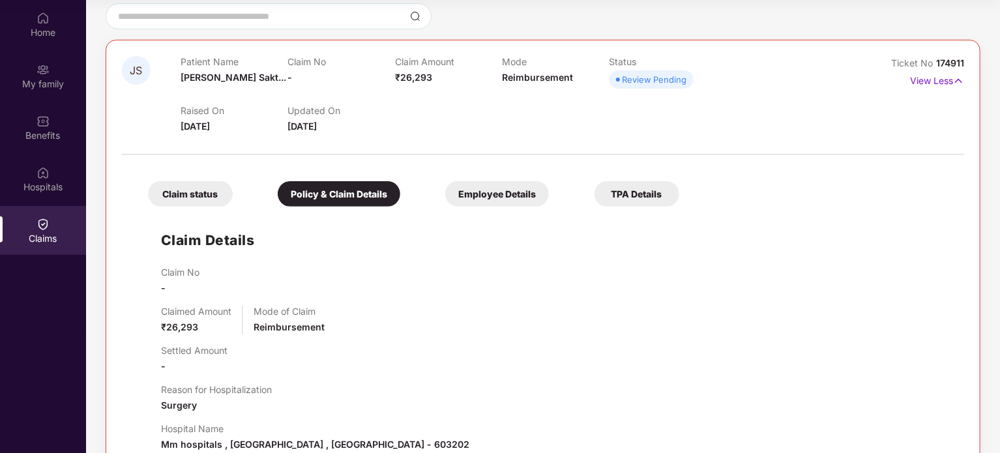
scroll to position [0, 0]
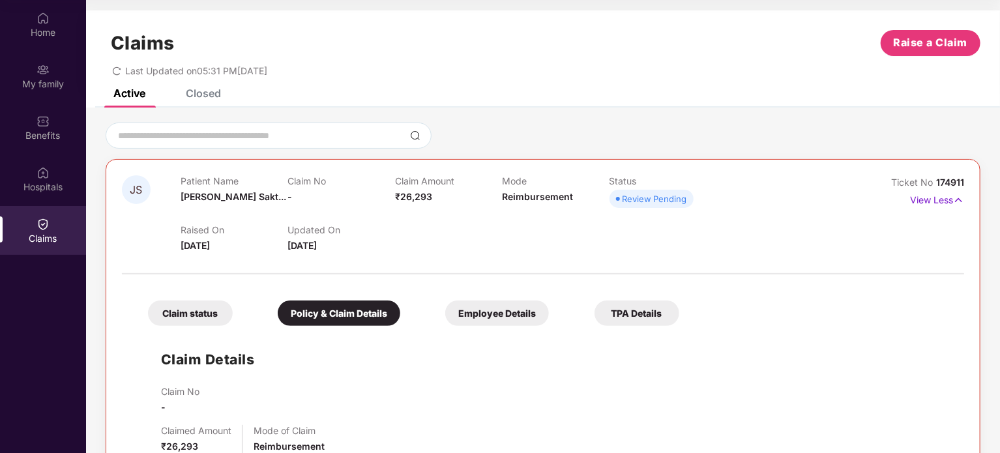
click at [508, 317] on div "Employee Details" at bounding box center [497, 312] width 104 height 25
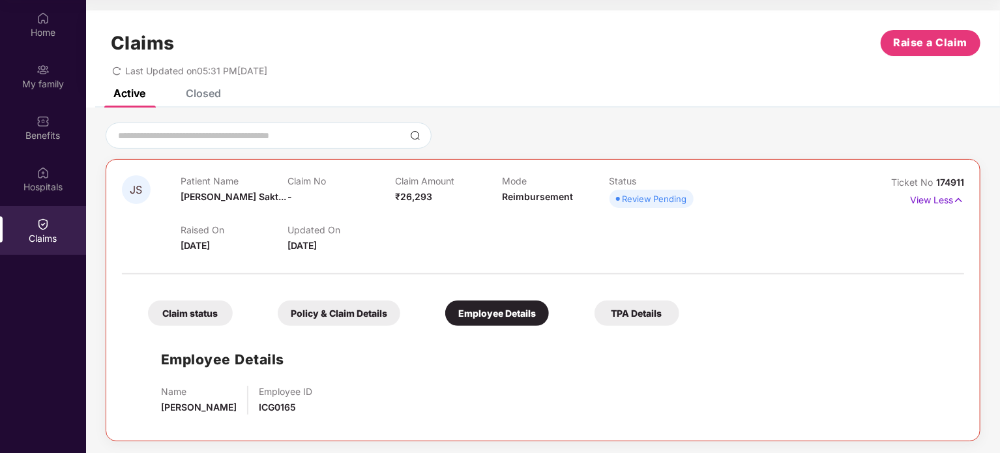
click at [657, 308] on div "TPA Details" at bounding box center [636, 312] width 85 height 25
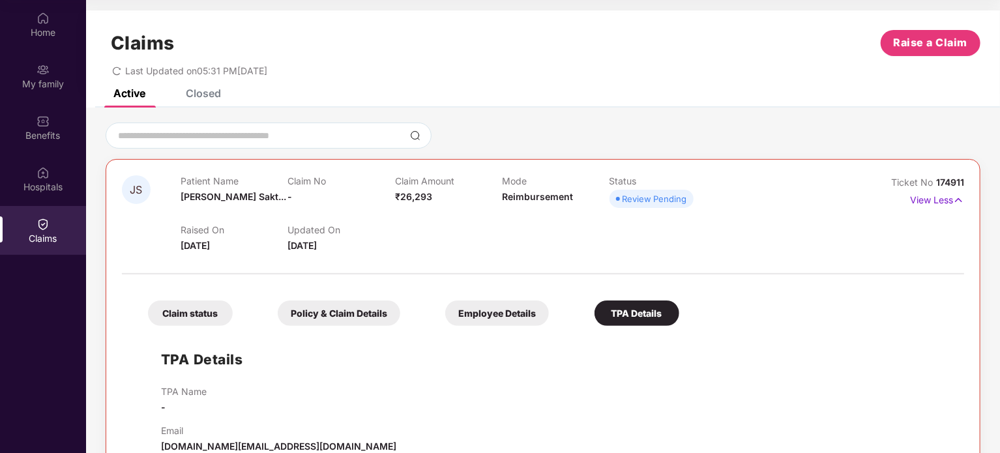
scroll to position [29, 0]
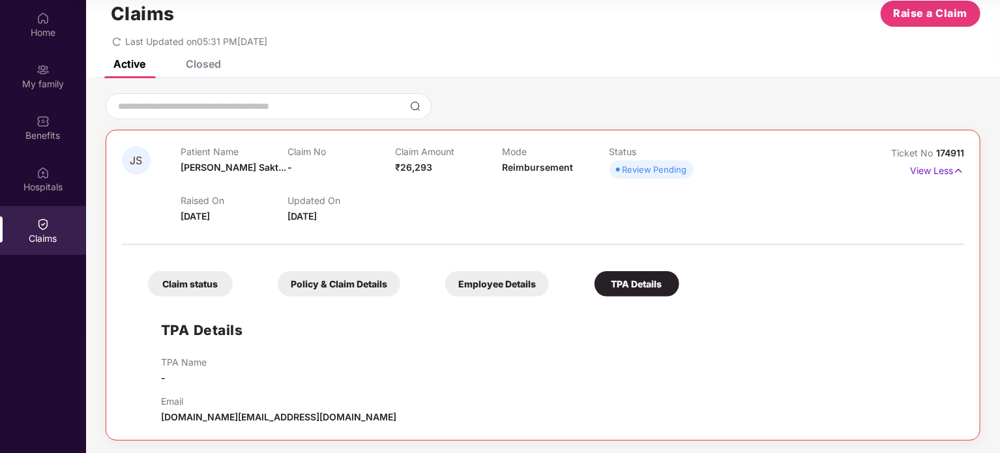
click at [196, 276] on div "Claim status" at bounding box center [190, 283] width 85 height 25
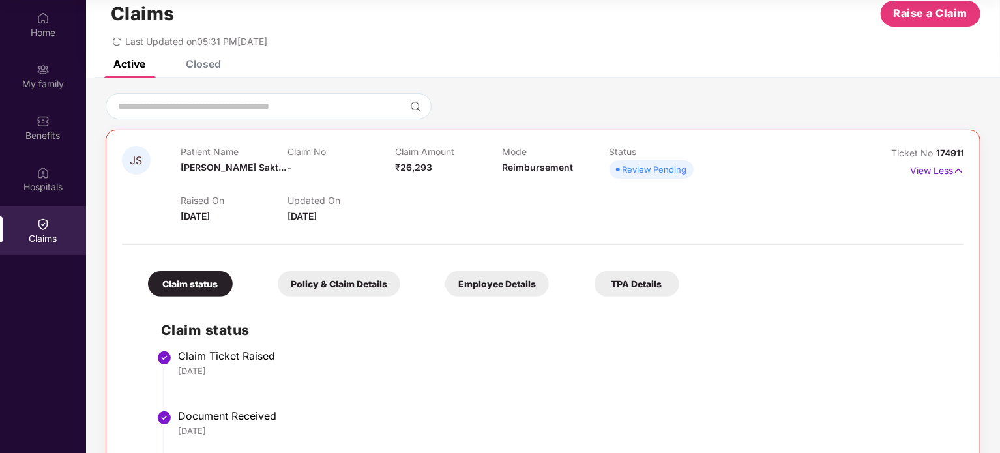
click at [240, 211] on div "Raised On 17 Sept 2025" at bounding box center [234, 209] width 107 height 29
click at [658, 168] on div "Review Pending" at bounding box center [654, 169] width 65 height 13
click at [926, 166] on p "View Less" at bounding box center [937, 169] width 54 height 18
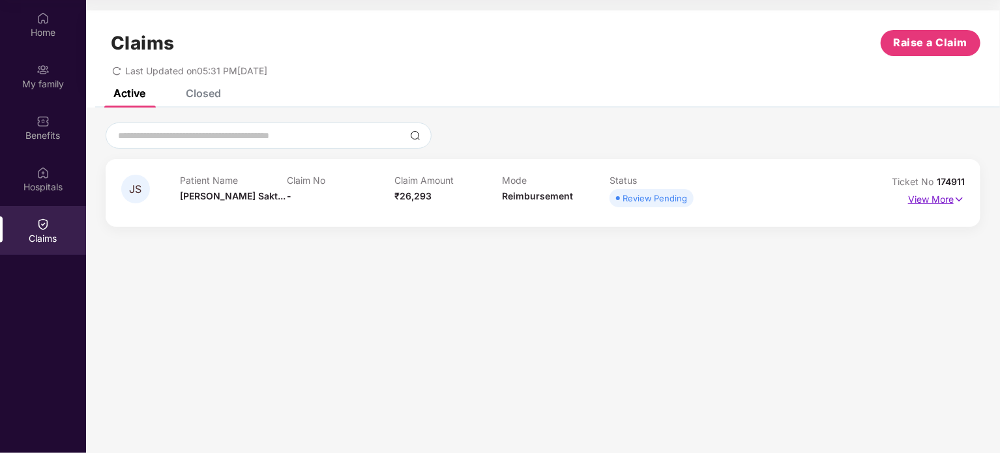
scroll to position [0, 0]
click at [922, 55] on button "Raise a Claim" at bounding box center [931, 43] width 100 height 26
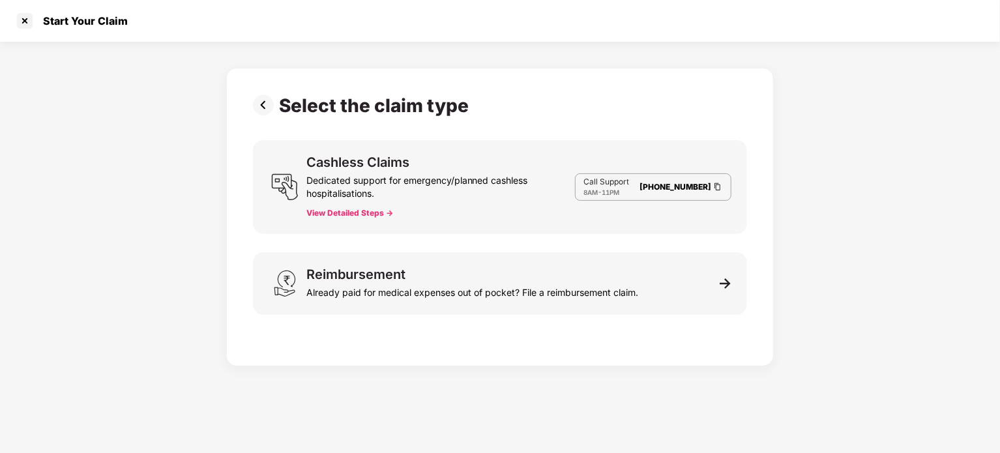
scroll to position [31, 0]
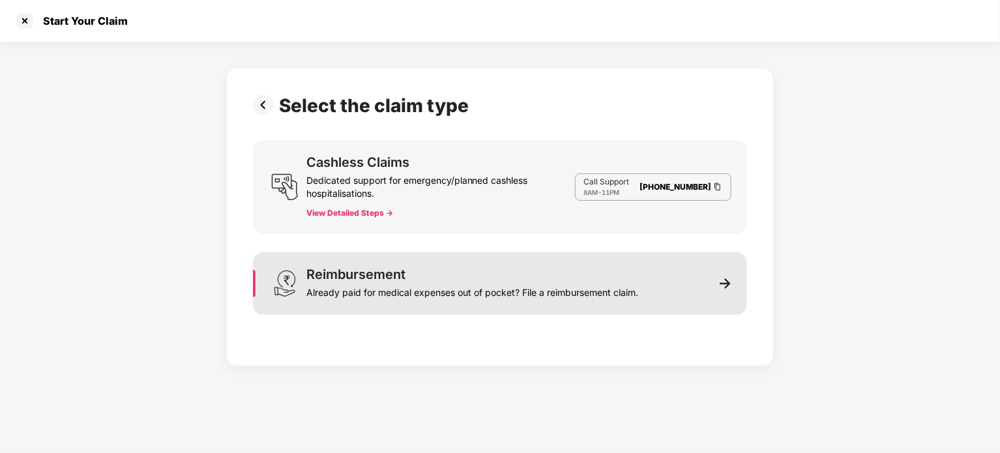
click at [699, 274] on div "Reimbursement Already paid for medical expenses out of pocket? File a reimburse…" at bounding box center [500, 283] width 494 height 63
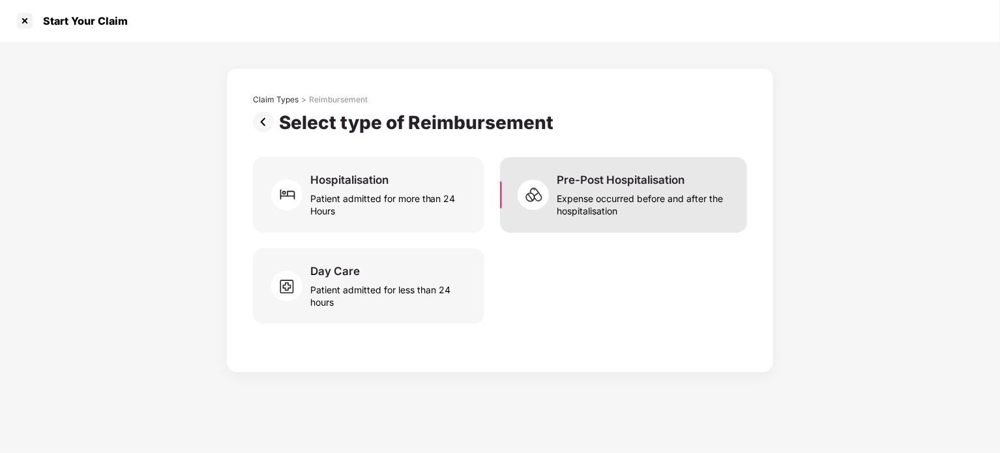
click at [617, 181] on div "Pre-Post Hospitalisation" at bounding box center [621, 180] width 128 height 14
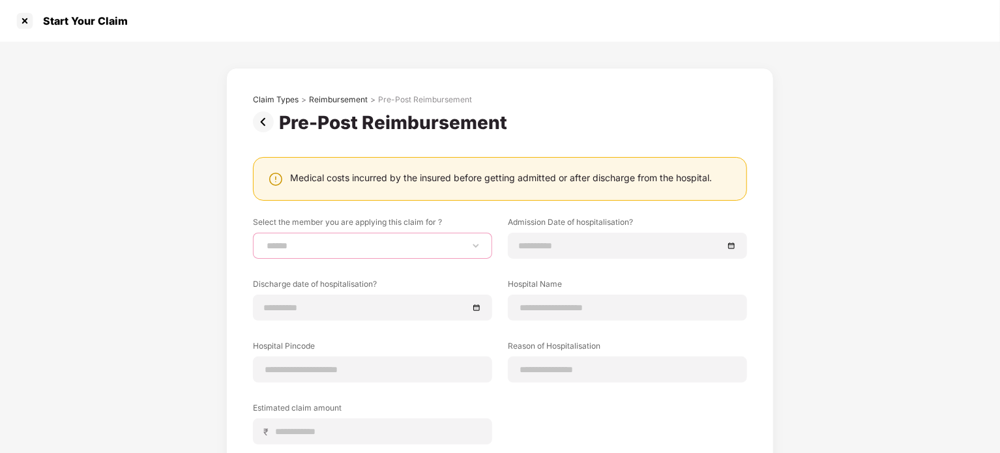
click at [333, 249] on select "**********" at bounding box center [372, 246] width 217 height 10
select select "**********"
click at [264, 241] on select "**********" at bounding box center [372, 246] width 217 height 10
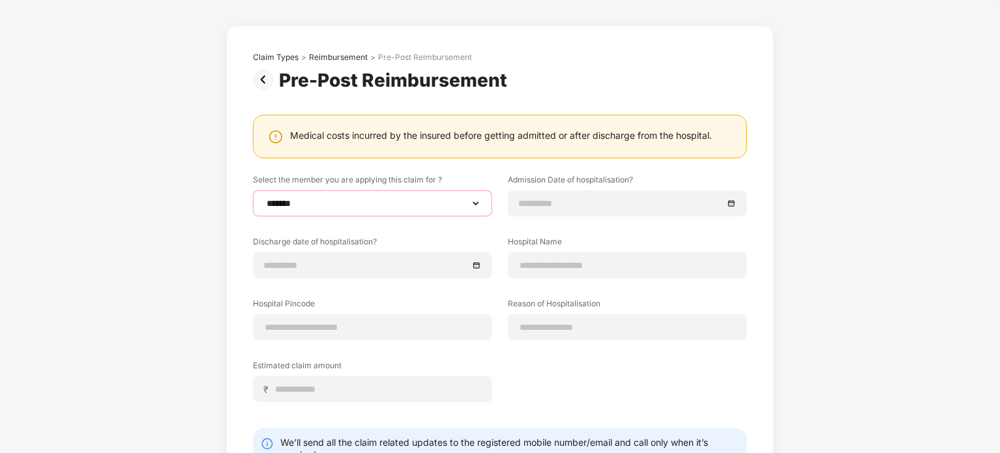
scroll to position [65, 0]
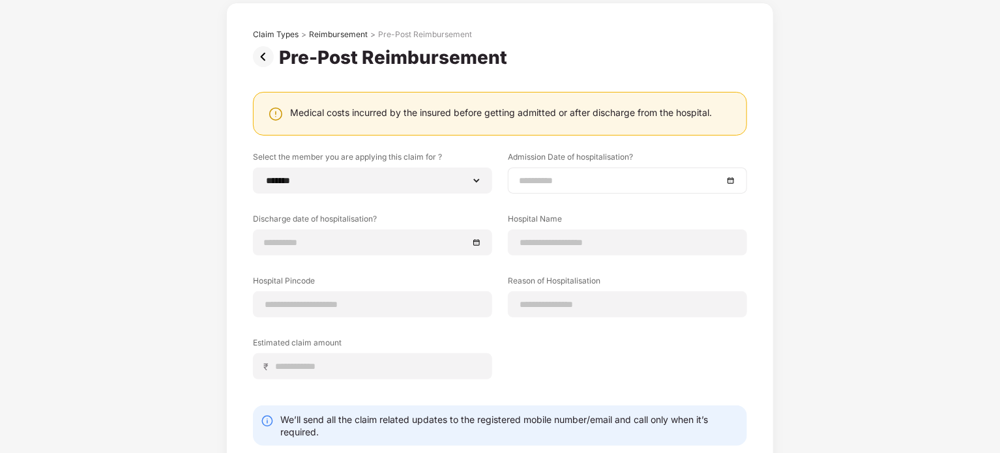
click at [589, 168] on div at bounding box center [627, 181] width 239 height 26
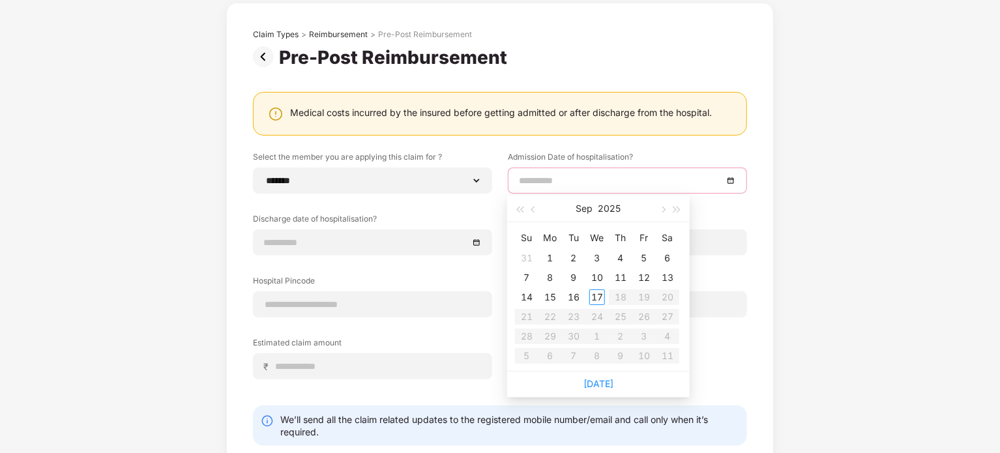
click at [586, 177] on input at bounding box center [621, 180] width 204 height 14
type input "**********"
click at [553, 256] on div "1" at bounding box center [550, 258] width 16 height 16
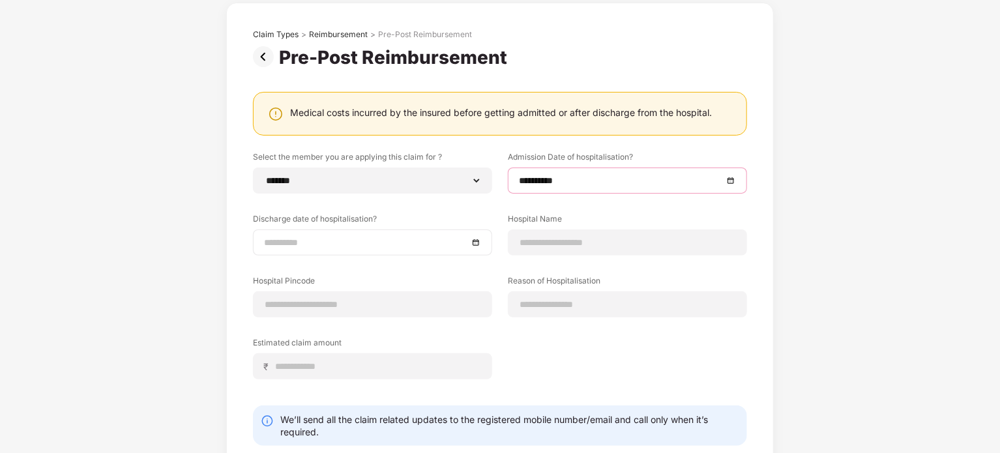
click at [364, 237] on input at bounding box center [366, 242] width 204 height 14
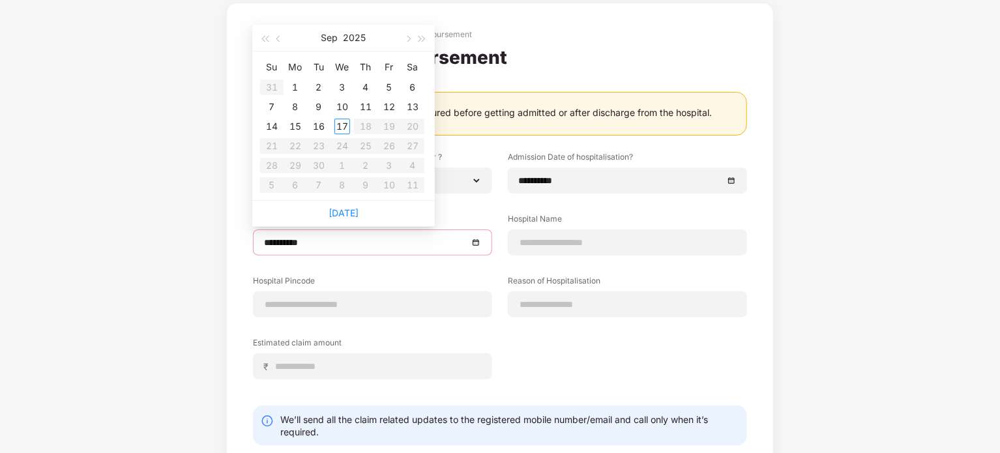
type input "**********"
click at [319, 85] on div "2" at bounding box center [319, 88] width 16 height 16
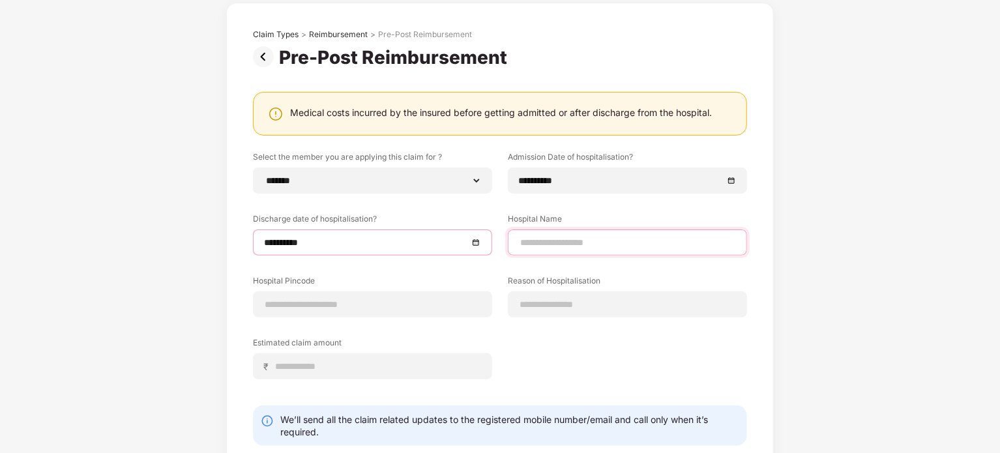
click at [570, 244] on input at bounding box center [627, 243] width 217 height 14
type input "**********"
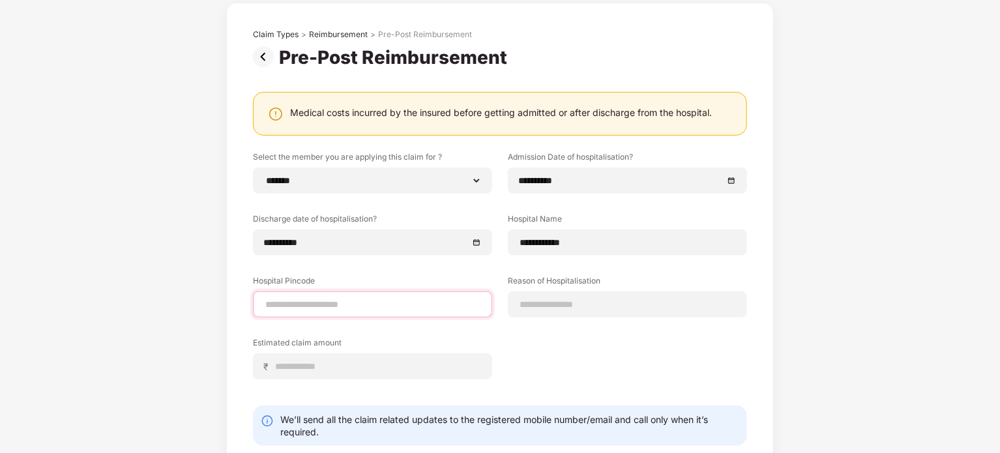
click at [338, 305] on input at bounding box center [372, 305] width 217 height 14
type input "******"
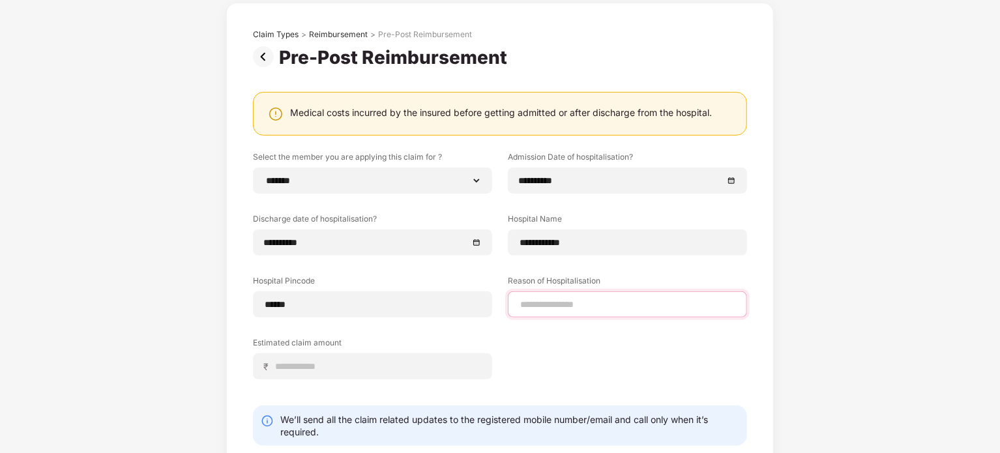
select select "**********"
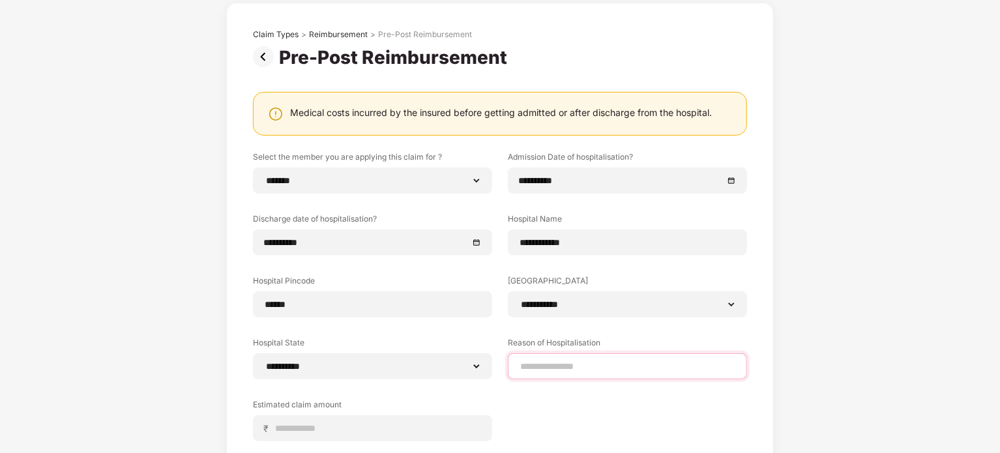
click at [598, 302] on div "**********" at bounding box center [500, 306] width 494 height 310
type input "*******"
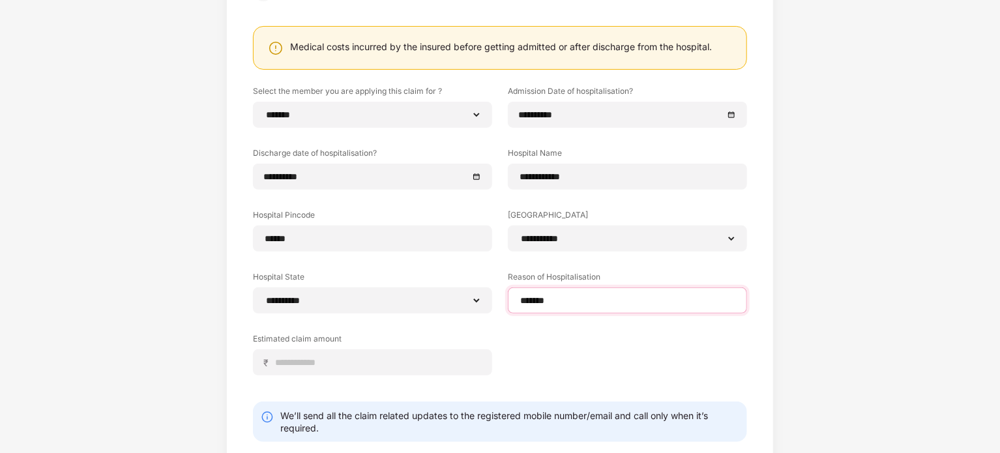
scroll to position [199, 0]
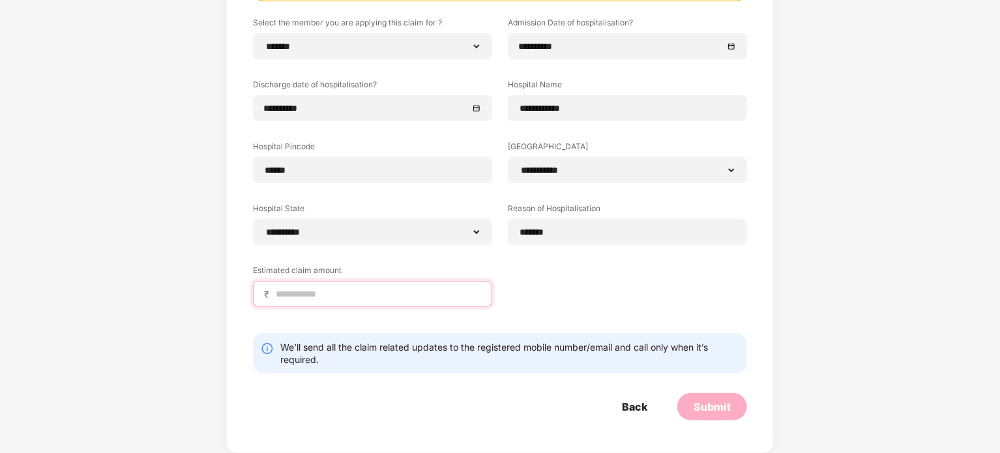
click at [317, 288] on input at bounding box center [377, 294] width 207 height 14
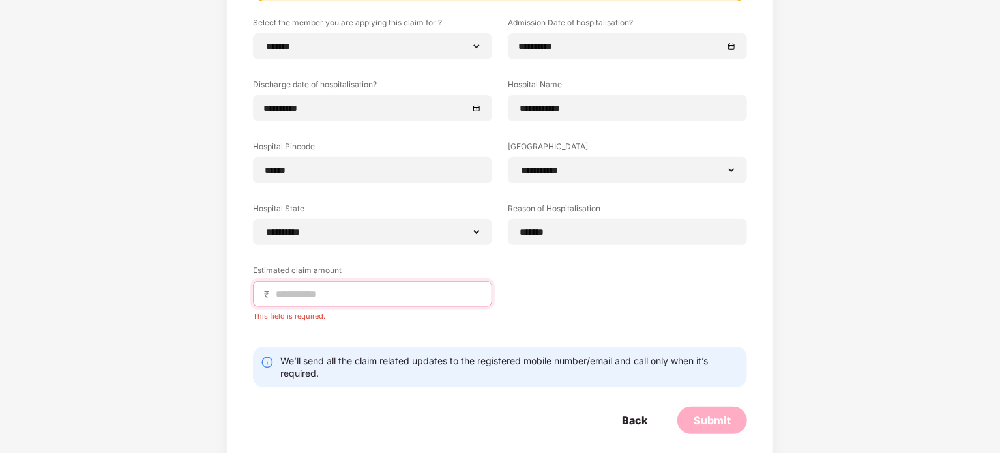
click at [302, 297] on input at bounding box center [377, 294] width 207 height 14
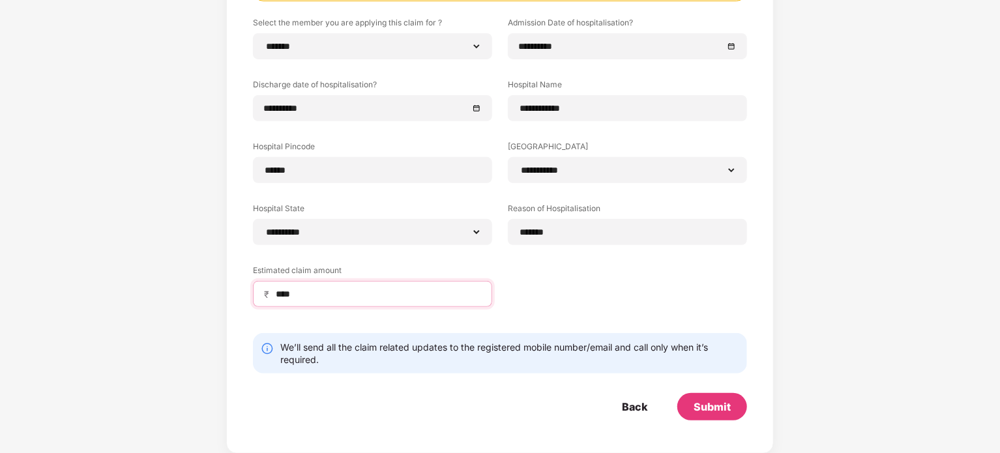
type input "****"
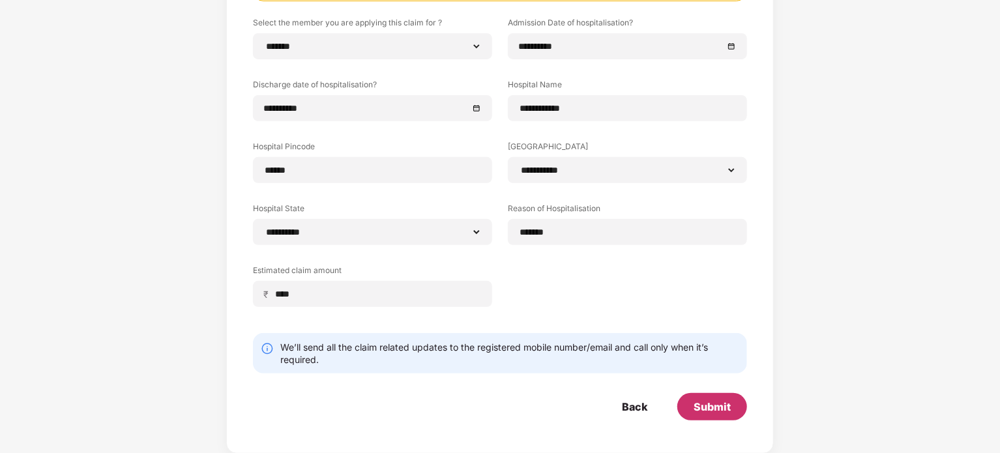
click at [699, 407] on div "Submit" at bounding box center [711, 407] width 37 height 14
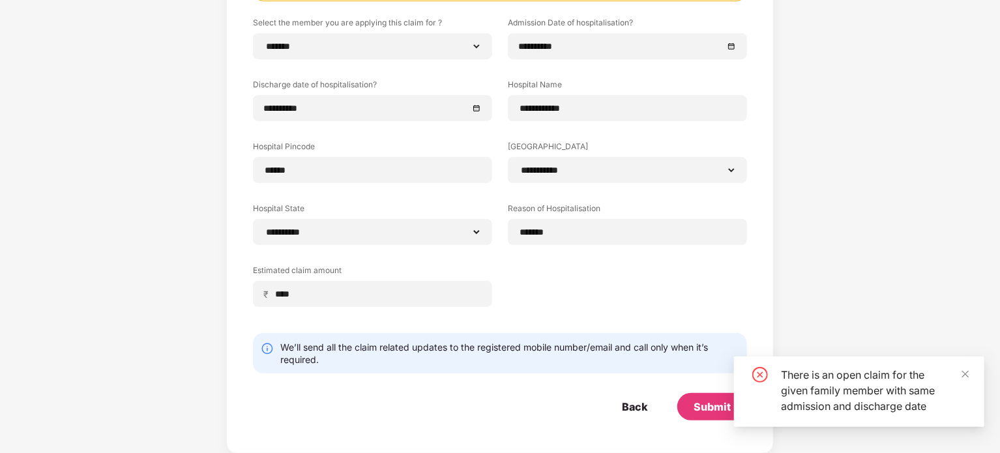
click at [860, 411] on div "There is an open claim for the given family member with same admission and disc…" at bounding box center [875, 390] width 188 height 47
click at [623, 405] on div "Back" at bounding box center [634, 407] width 25 height 14
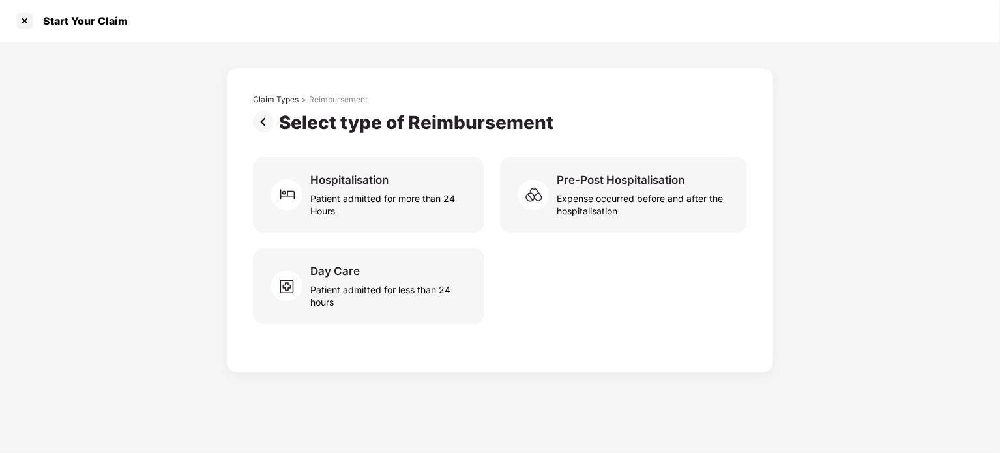
click at [260, 109] on div "Claim Types > Reimbursement" at bounding box center [500, 103] width 494 height 17
click at [258, 122] on img at bounding box center [266, 121] width 26 height 21
